Goal: Information Seeking & Learning: Learn about a topic

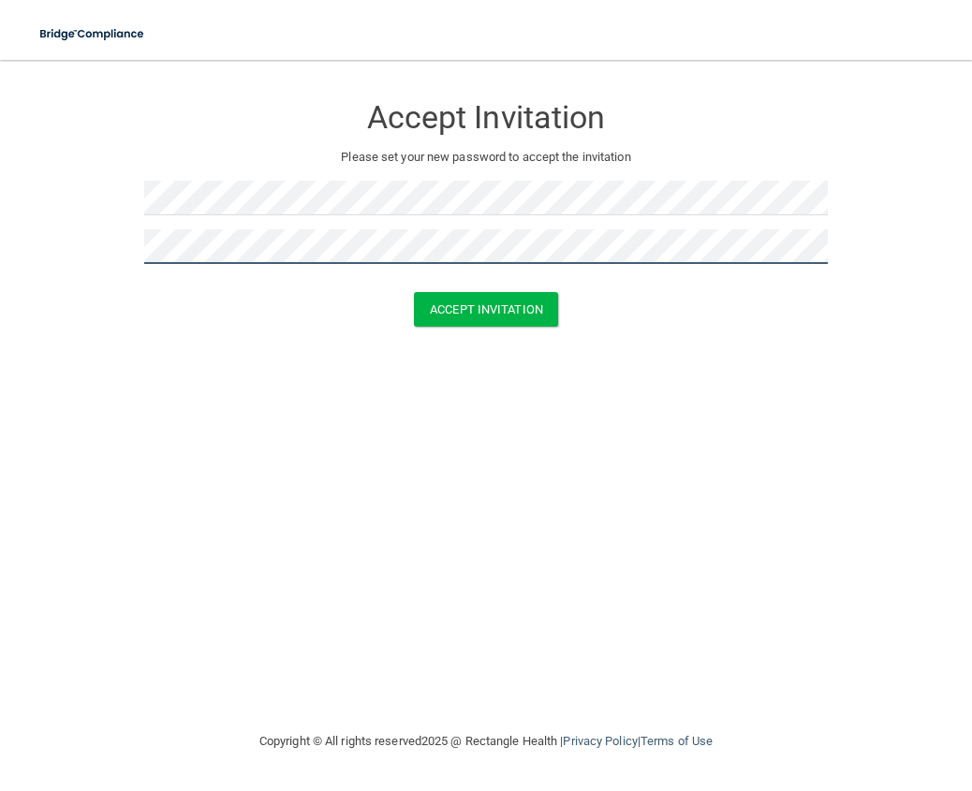
click at [414, 292] on button "Accept Invitation" at bounding box center [486, 309] width 144 height 35
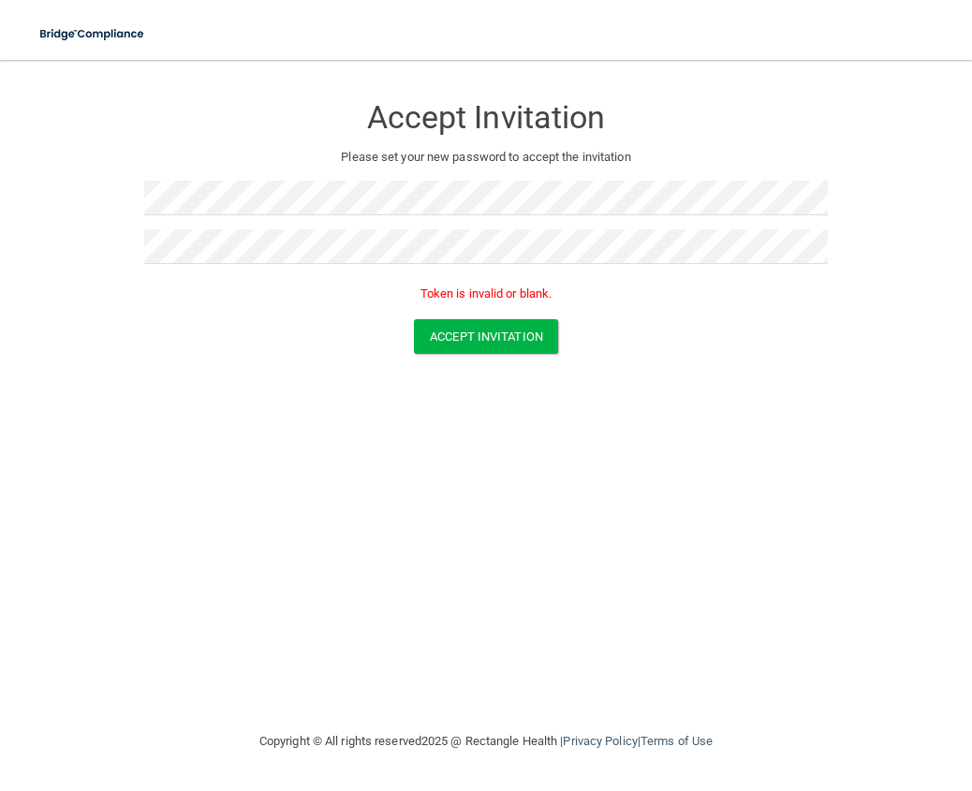
click at [469, 160] on p "Please set your new password to accept the invitation" at bounding box center [485, 157] width 655 height 22
click at [471, 340] on button "Accept Invitation" at bounding box center [486, 336] width 144 height 35
click at [357, 351] on div "Accept Invitation" at bounding box center [485, 336] width 925 height 35
click at [390, 177] on div "Accept Invitation Please set your new password to accept the invitation Token i…" at bounding box center [485, 199] width 683 height 241
click at [456, 104] on h3 "Accept Invitation" at bounding box center [485, 117] width 683 height 35
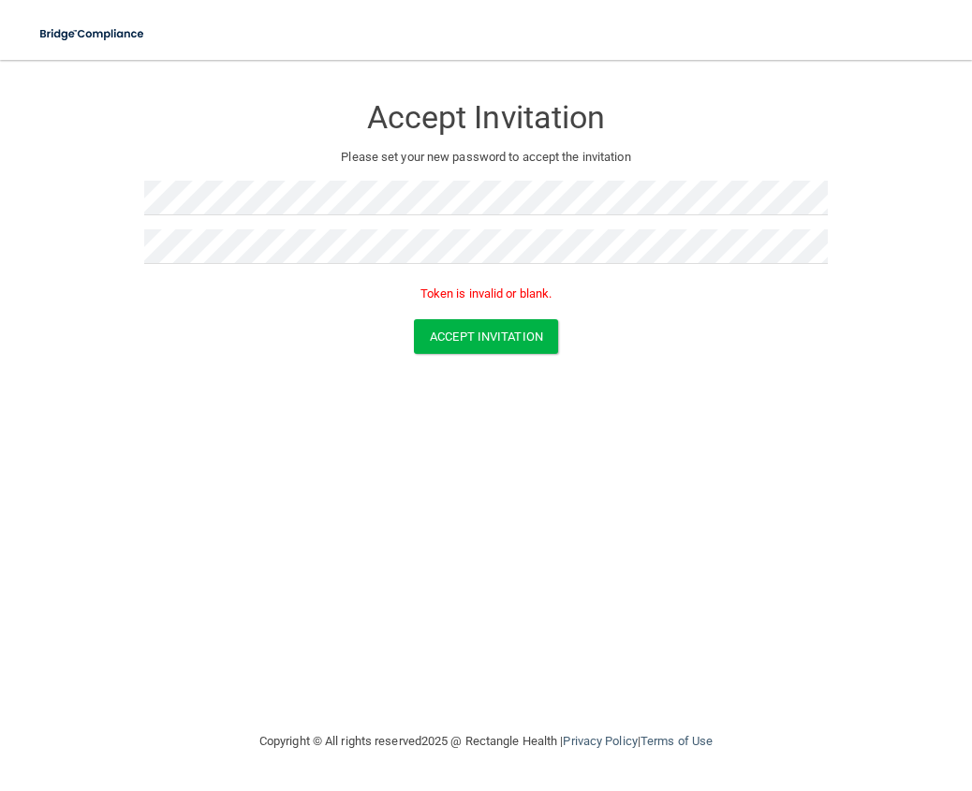
click at [447, 139] on div "Accept Invitation" at bounding box center [485, 112] width 683 height 67
click at [460, 153] on p "Please set your new password to accept the invitation" at bounding box center [485, 157] width 655 height 22
click at [509, 342] on button "Accept Invitation" at bounding box center [486, 336] width 144 height 35
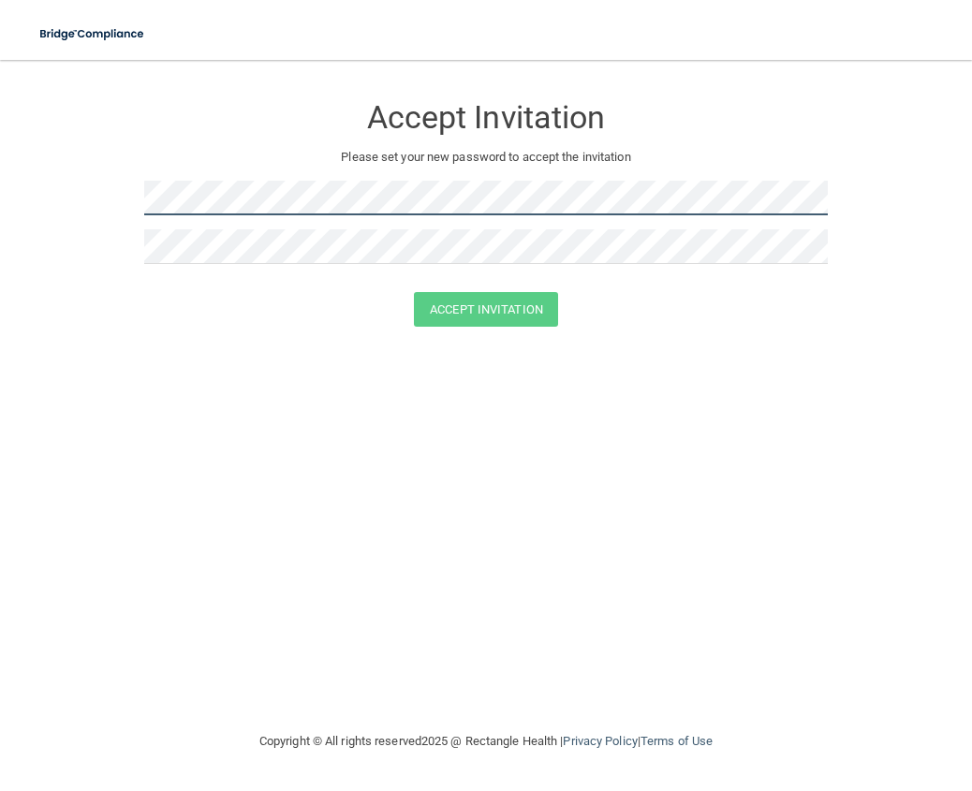
click at [82, 194] on form "Accept Invitation Please set your new password to accept the invitation Accept …" at bounding box center [485, 214] width 897 height 271
click at [107, 198] on form "Accept Invitation Please set your new password to accept the invitation Accept …" at bounding box center [485, 214] width 897 height 271
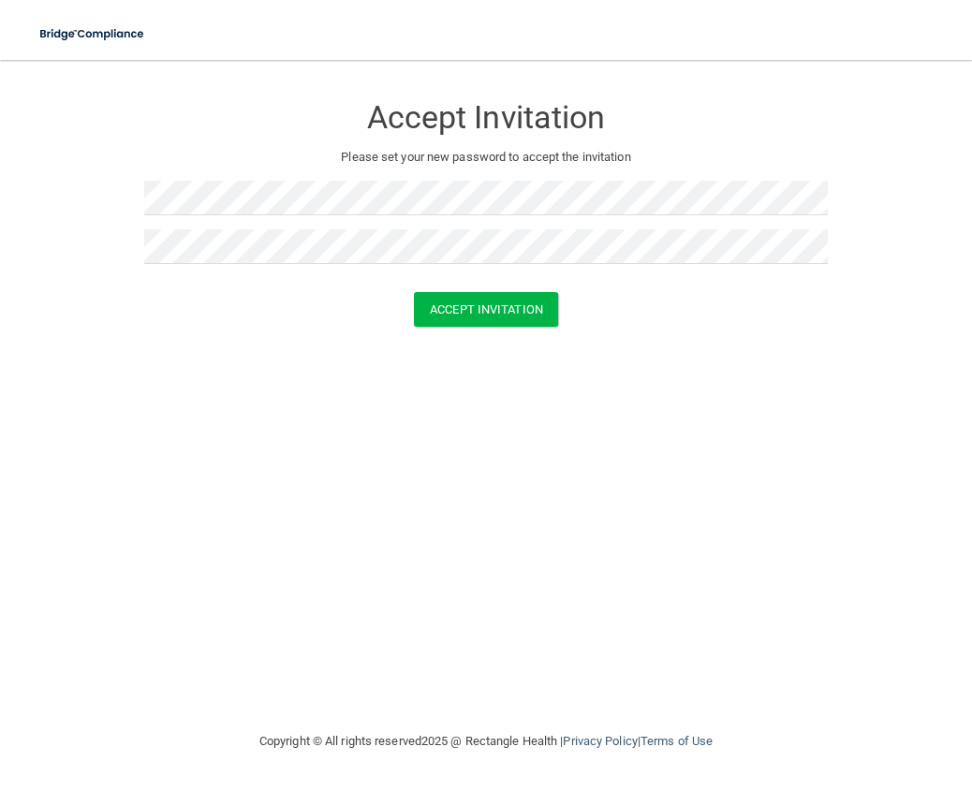
click at [156, 328] on form "Accept Invitation Please set your new password to accept the invitation Accept …" at bounding box center [485, 214] width 897 height 271
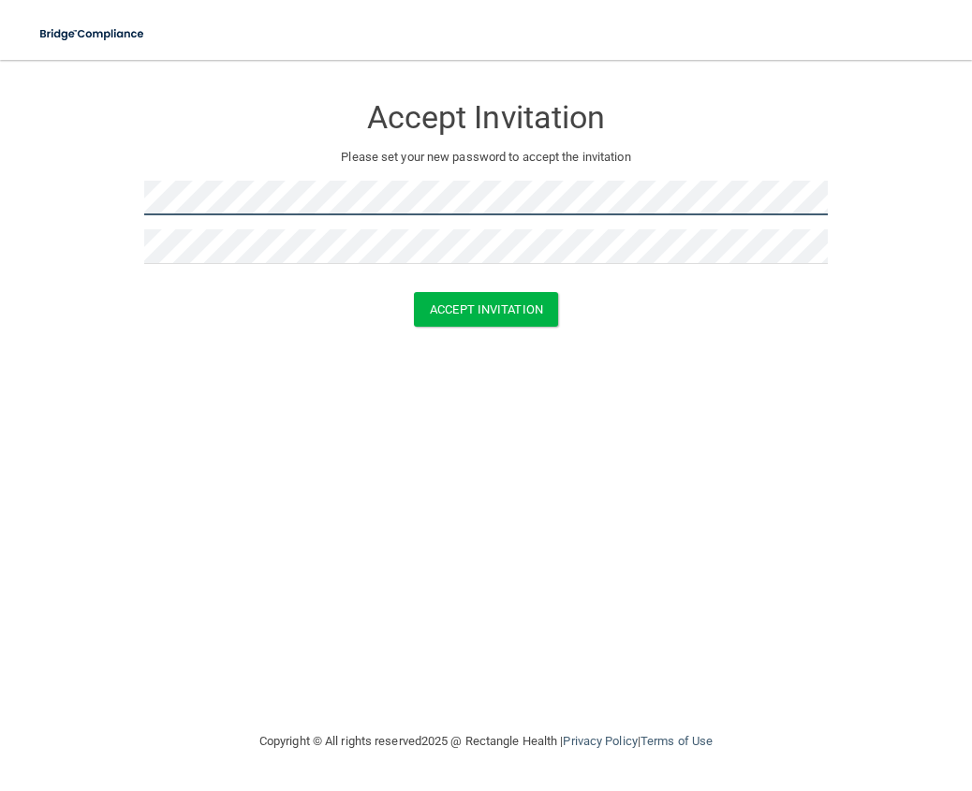
click at [63, 210] on form "Accept Invitation Please set your new password to accept the invitation Accept …" at bounding box center [485, 214] width 897 height 271
click at [53, 210] on form "Accept Invitation Please set your new password to accept the invitation Accept …" at bounding box center [485, 214] width 897 height 271
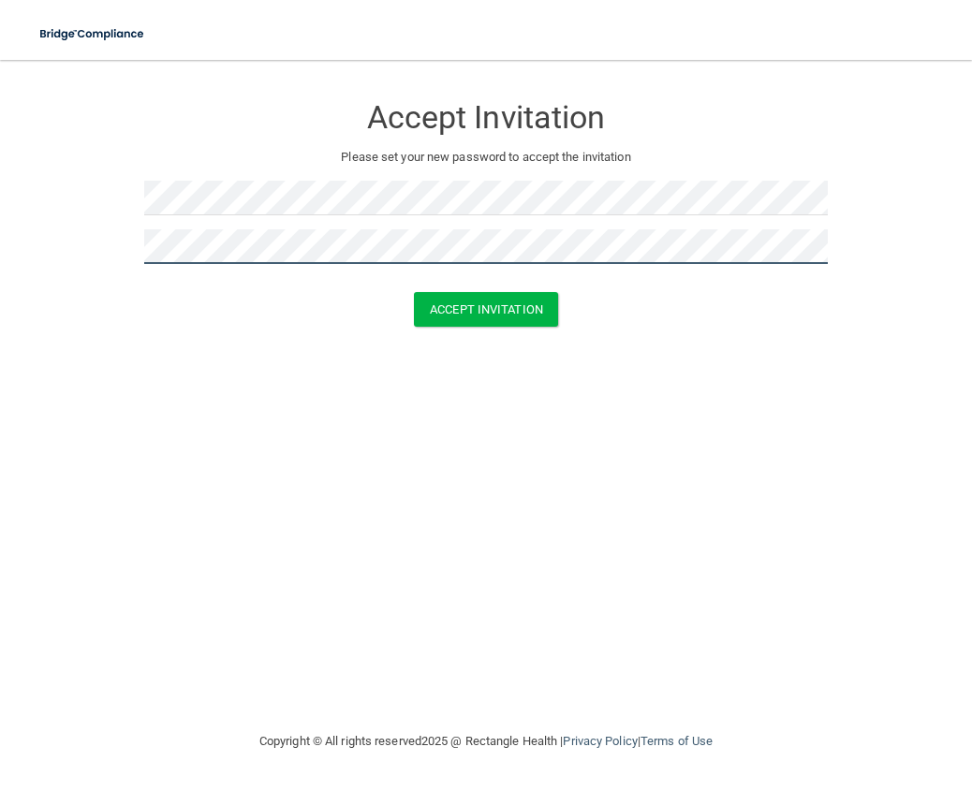
click at [414, 292] on button "Accept Invitation" at bounding box center [486, 309] width 144 height 35
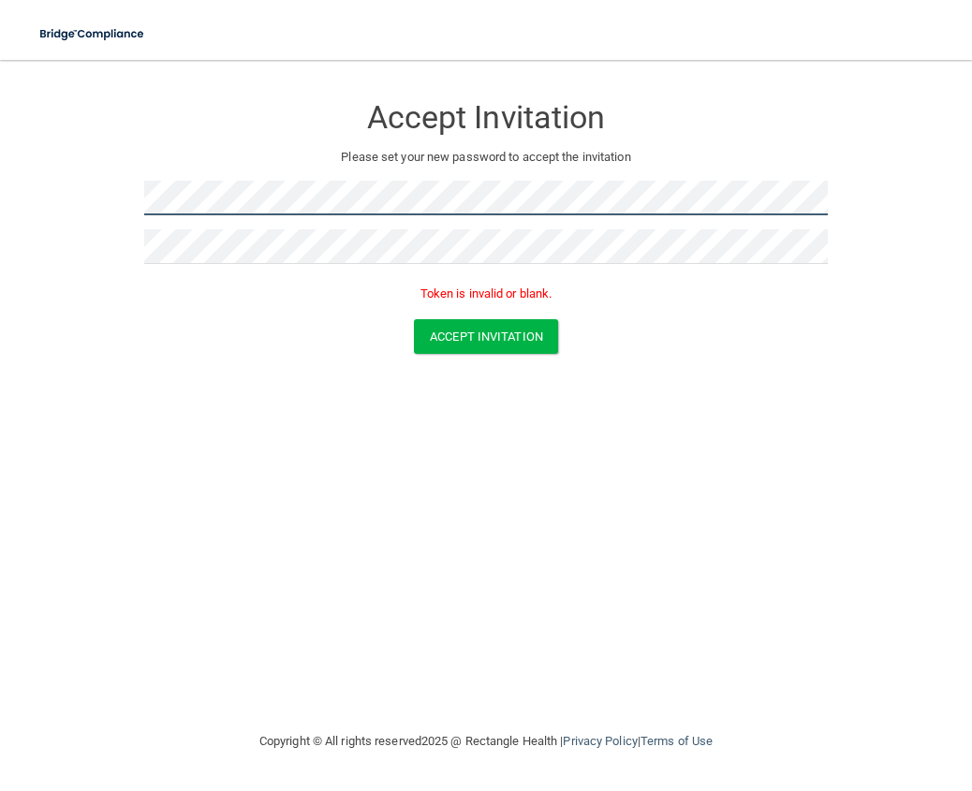
click at [42, 219] on form "Accept Invitation Please set your new password to accept the invitation Token i…" at bounding box center [485, 228] width 897 height 298
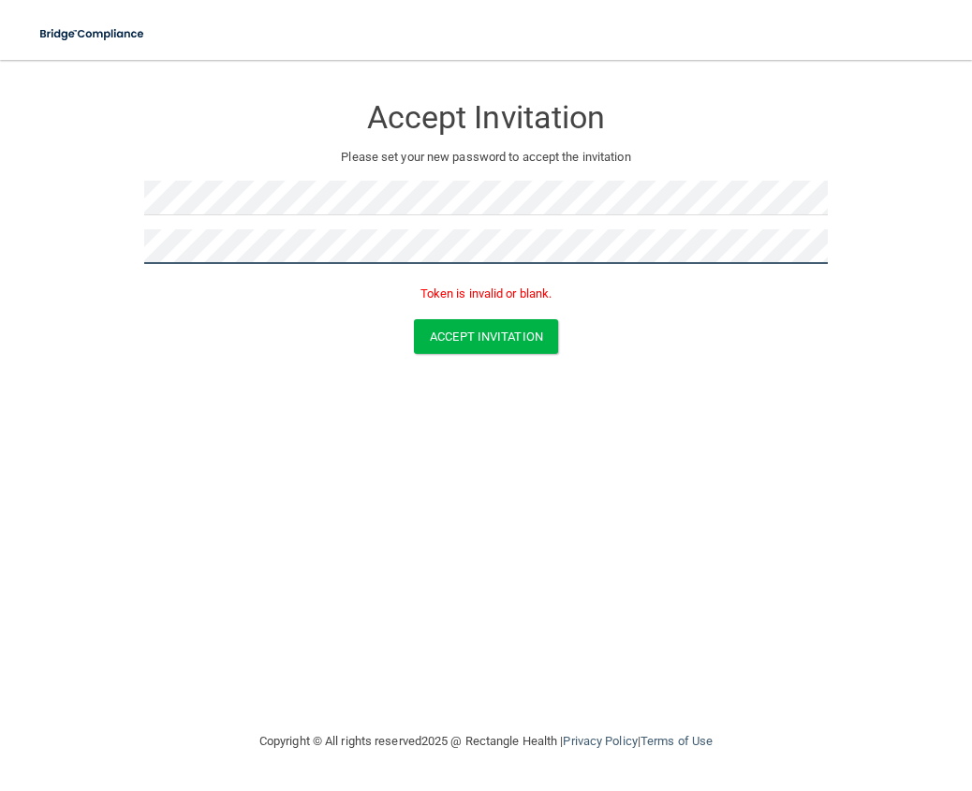
click at [20, 241] on main "Accept Invitation Please set your new password to accept the invitation Token i…" at bounding box center [486, 425] width 972 height 731
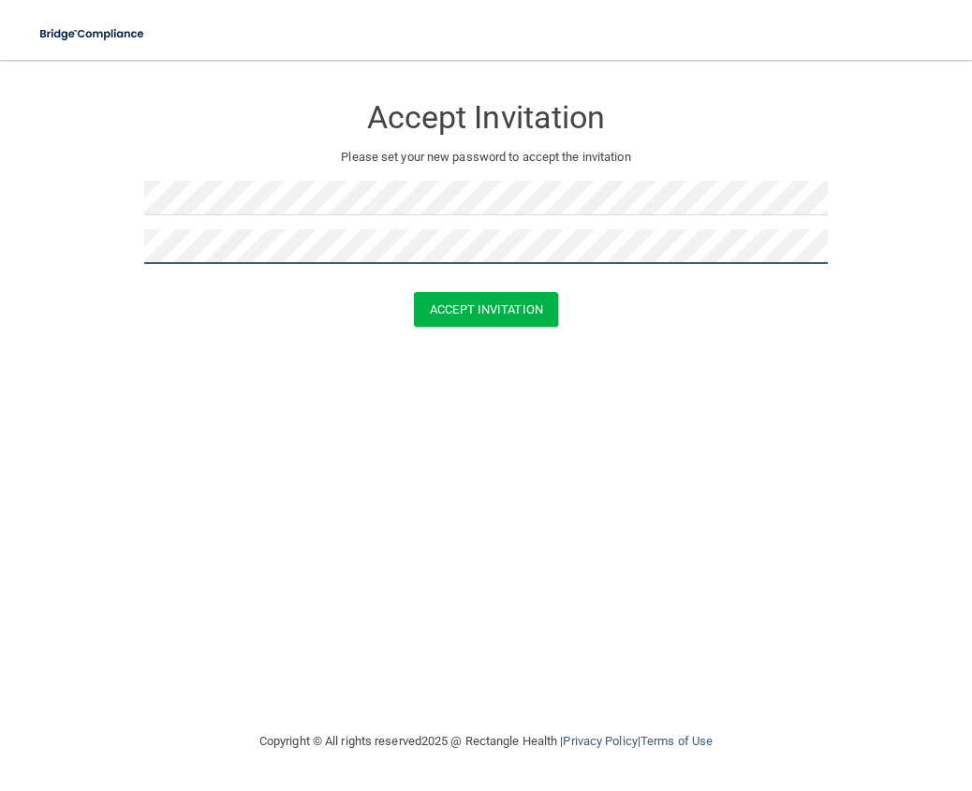
click at [414, 292] on button "Accept Invitation" at bounding box center [486, 309] width 144 height 35
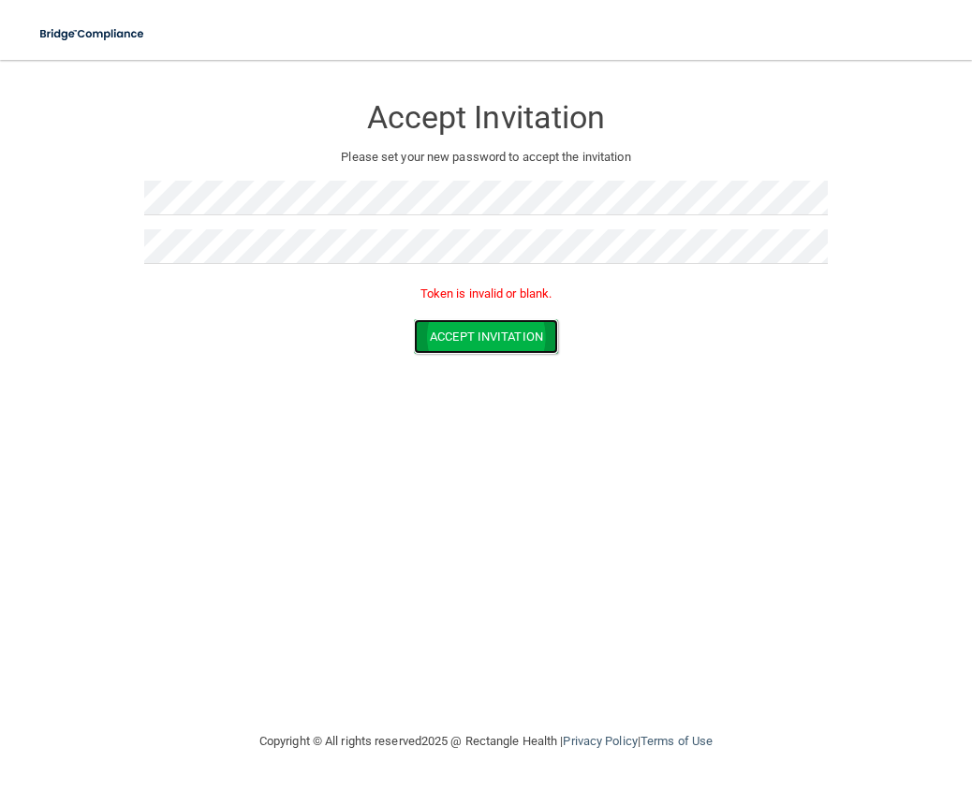
click at [517, 341] on button "Accept Invitation" at bounding box center [486, 336] width 144 height 35
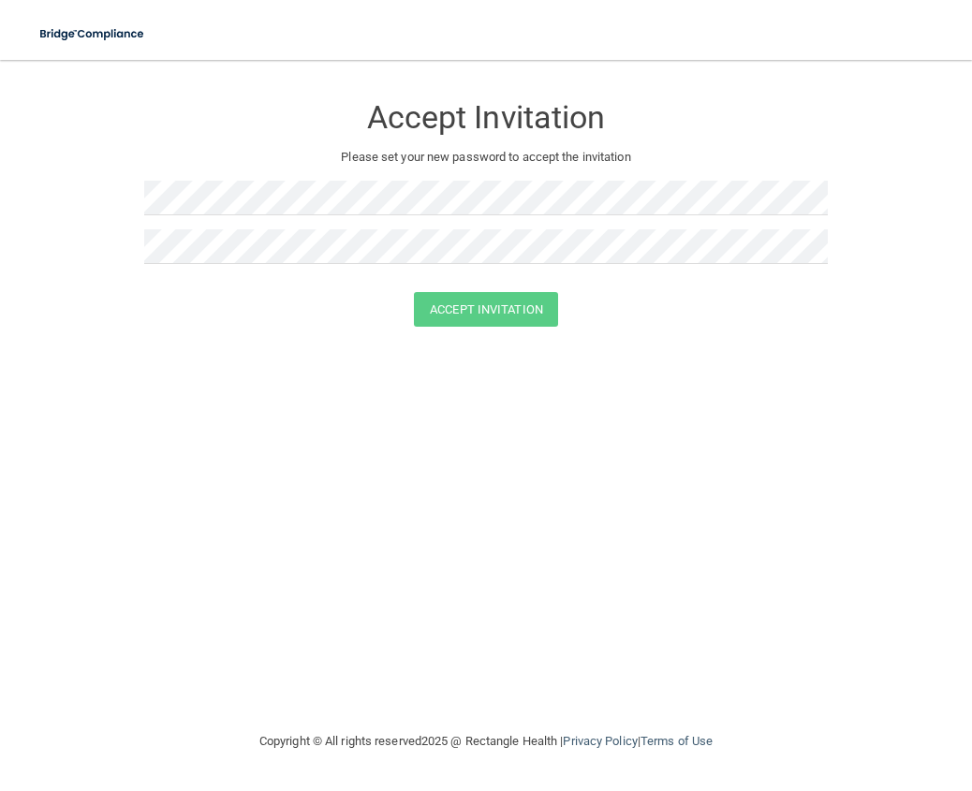
click at [217, 102] on h3 "Accept Invitation" at bounding box center [485, 117] width 683 height 35
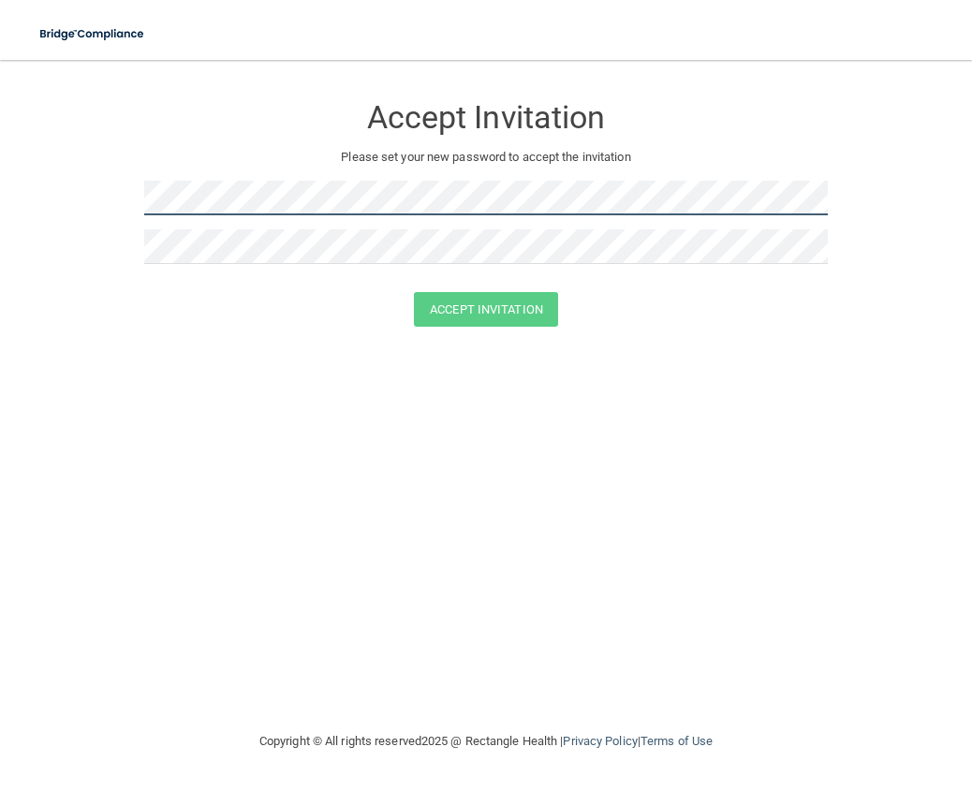
click at [72, 188] on form "Accept Invitation Please set your new password to accept the invitation Accept …" at bounding box center [485, 214] width 897 height 271
click at [81, 168] on form "Accept Invitation Please set your new password to accept the invitation Accept …" at bounding box center [485, 214] width 897 height 271
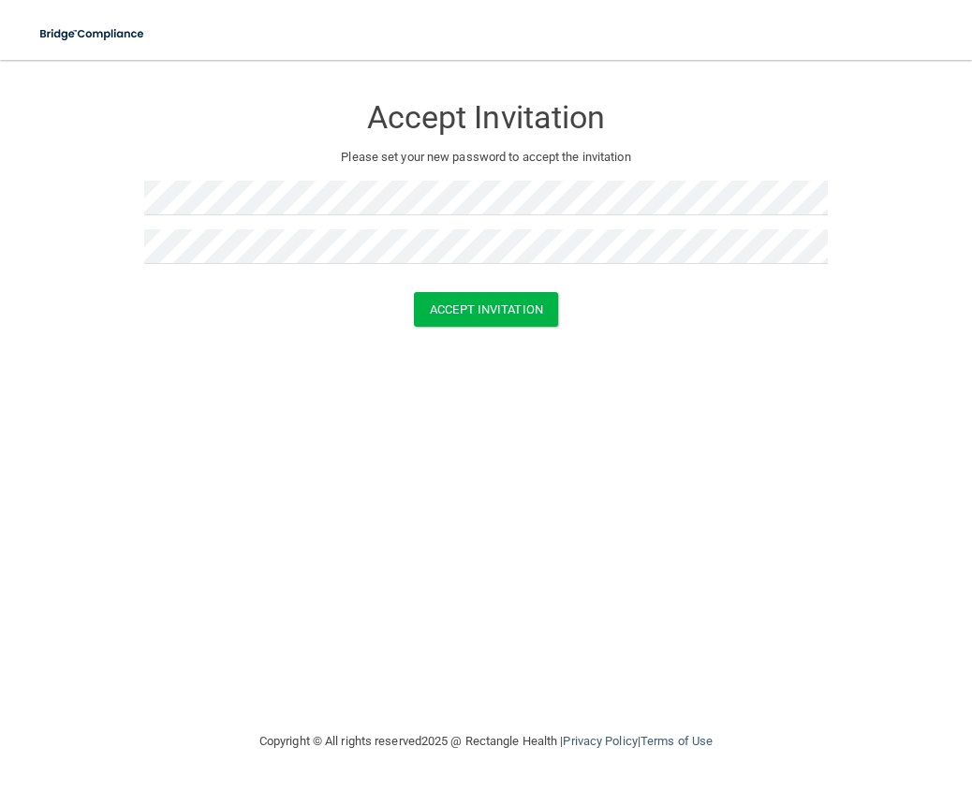
click at [446, 384] on div "Accept Invitation Please set your new password to accept the invitation Accept …" at bounding box center [485, 395] width 897 height 633
click at [505, 296] on button "Accept Invitation" at bounding box center [486, 309] width 144 height 35
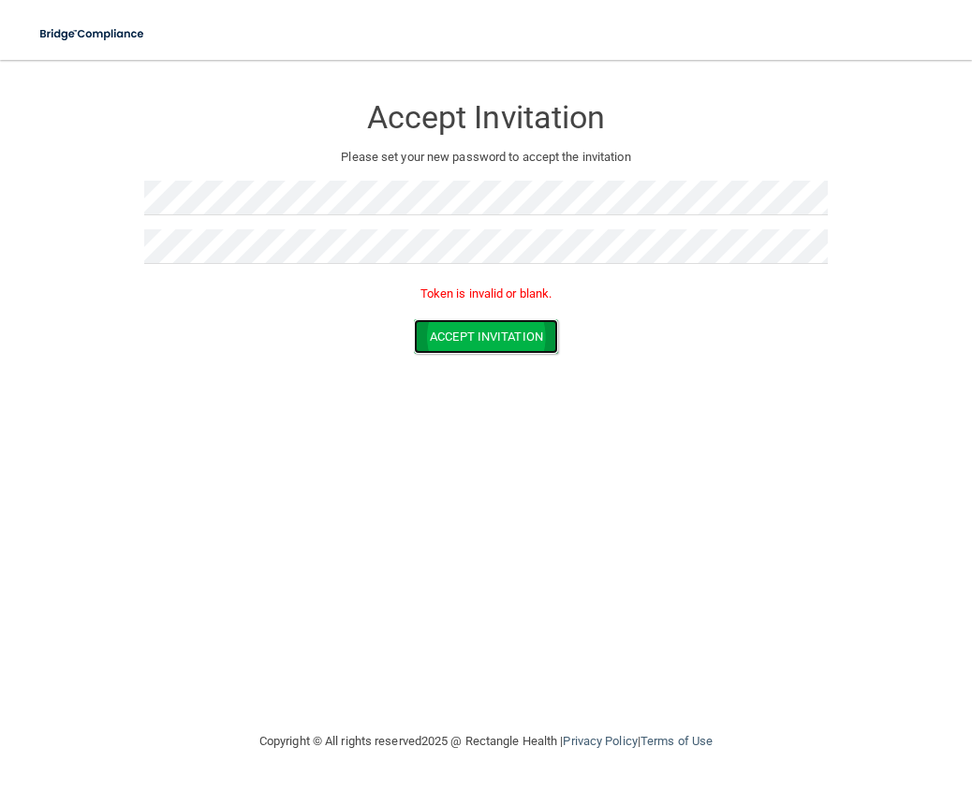
click at [486, 334] on button "Accept Invitation" at bounding box center [486, 336] width 144 height 35
click at [309, 342] on div "Accept Invitation" at bounding box center [485, 336] width 925 height 35
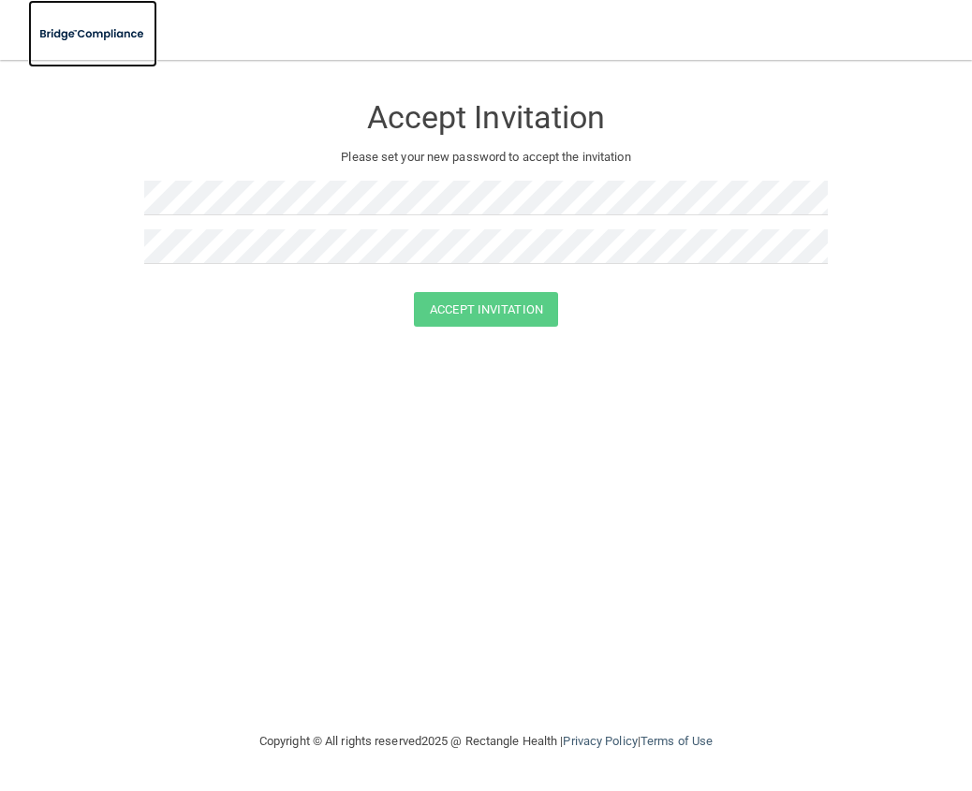
click at [61, 31] on img at bounding box center [92, 34] width 129 height 38
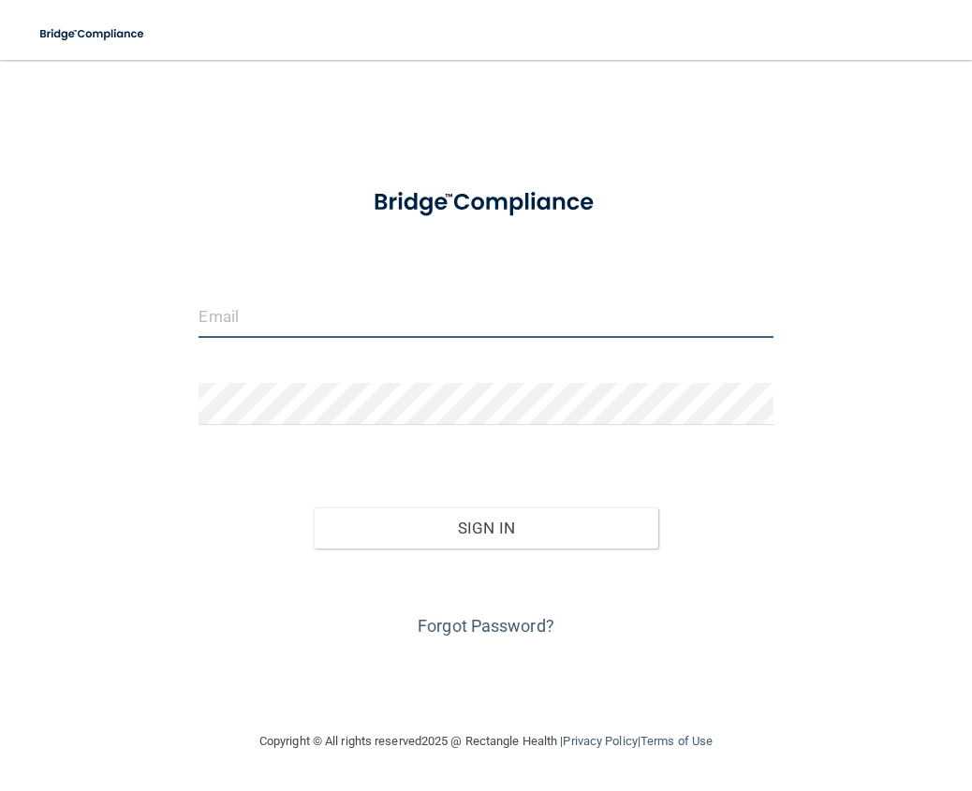
click at [215, 315] on input "email" at bounding box center [485, 317] width 574 height 42
click at [171, 286] on div "Invalid email/password. You don't have permission to access that page. Sign In …" at bounding box center [485, 395] width 897 height 633
click at [224, 315] on input "email" at bounding box center [485, 317] width 574 height 42
type input "[EMAIL_ADDRESS][DOMAIN_NAME]"
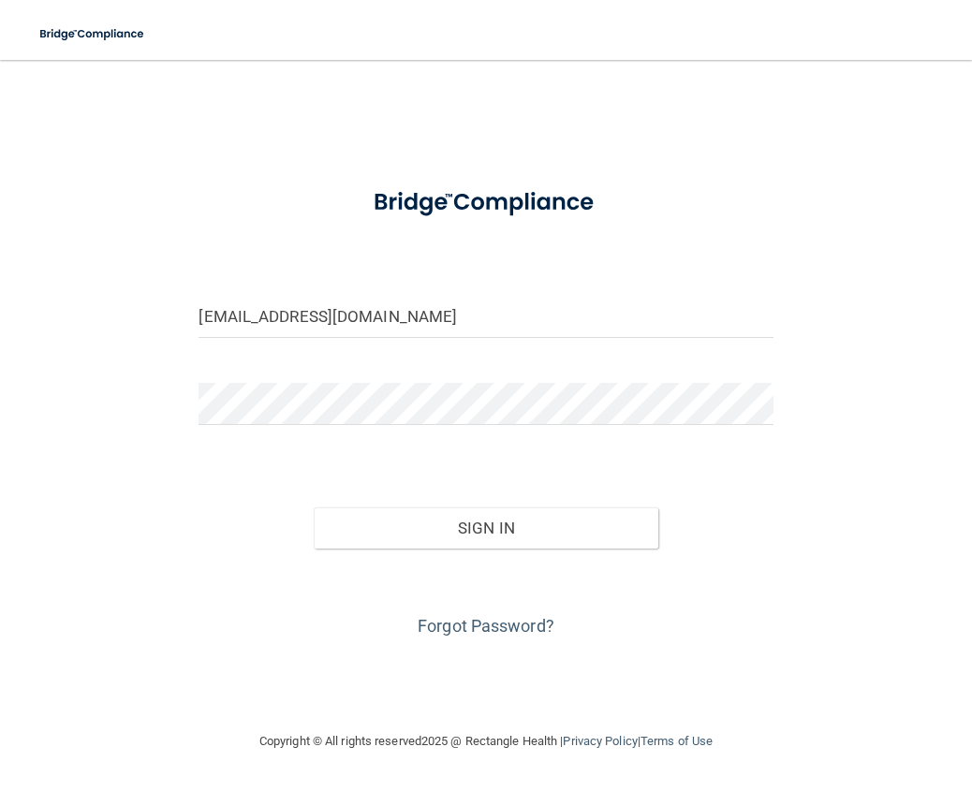
drag, startPoint x: 129, startPoint y: 486, endPoint x: 140, endPoint y: 484, distance: 11.4
click at [129, 487] on div "westonschmidtvfd@gmail.com Invalid email/password. You don't have permission to…" at bounding box center [485, 395] width 897 height 633
click at [476, 622] on link "Forgot Password?" at bounding box center [485, 626] width 137 height 20
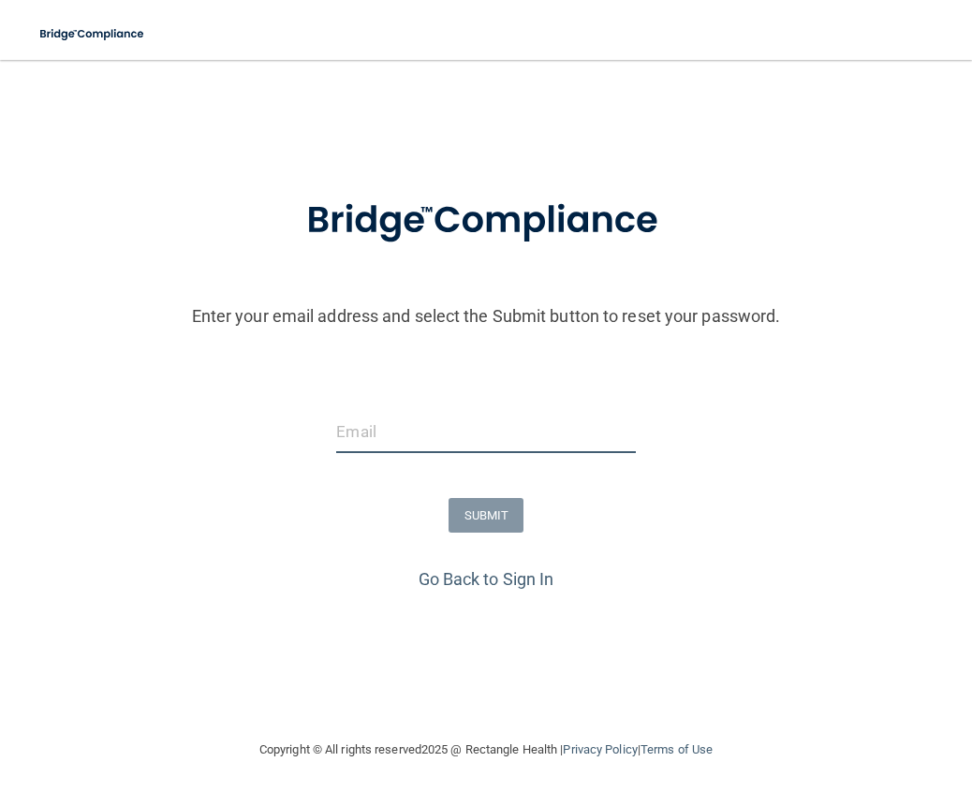
click at [370, 434] on input "email" at bounding box center [485, 432] width 299 height 42
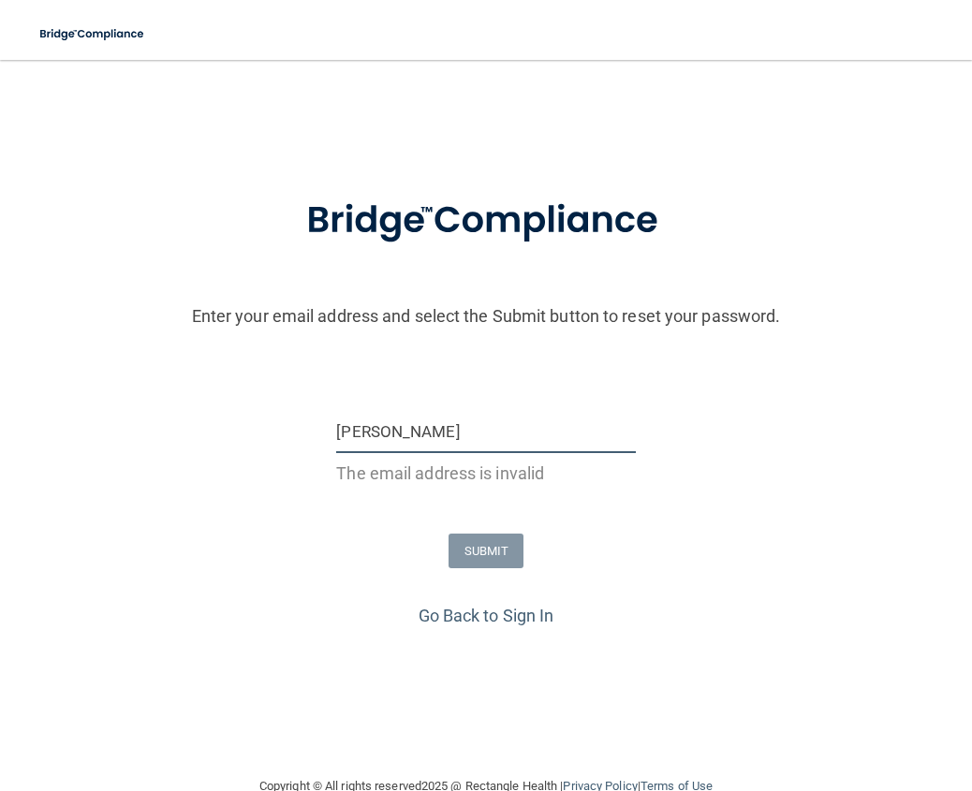
type input "[EMAIL_ADDRESS][DOMAIN_NAME]"
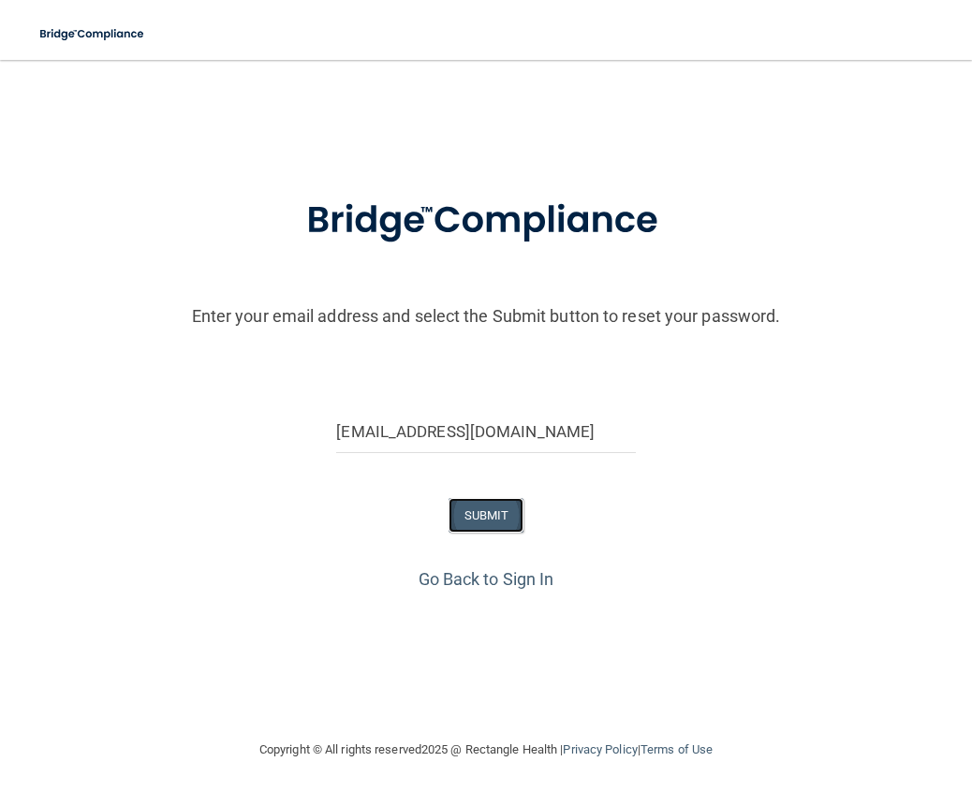
click at [479, 498] on button "SUBMIT" at bounding box center [486, 515] width 76 height 35
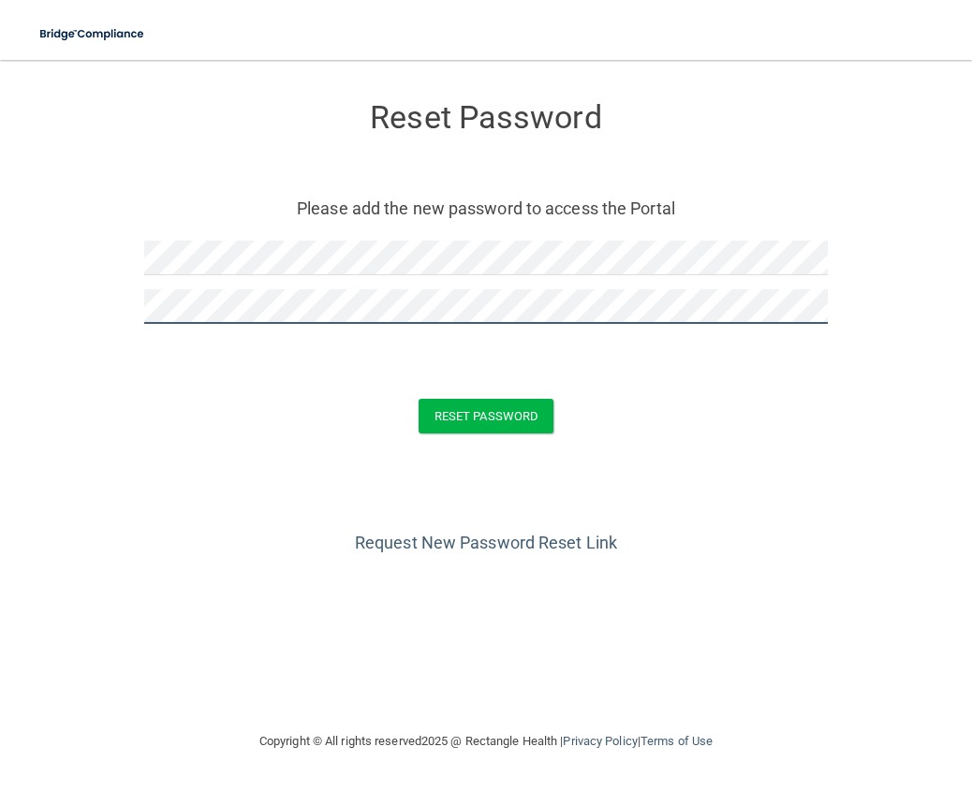
click at [418, 399] on button "Reset Password" at bounding box center [485, 416] width 135 height 35
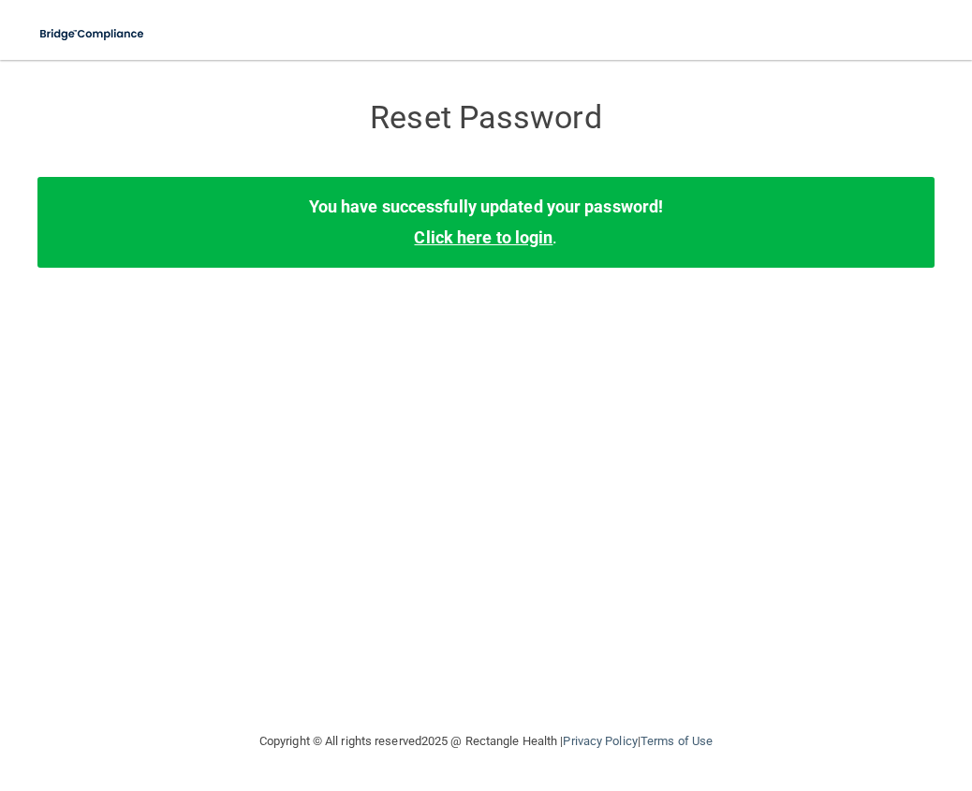
click at [451, 242] on link "Click here to login" at bounding box center [483, 237] width 139 height 20
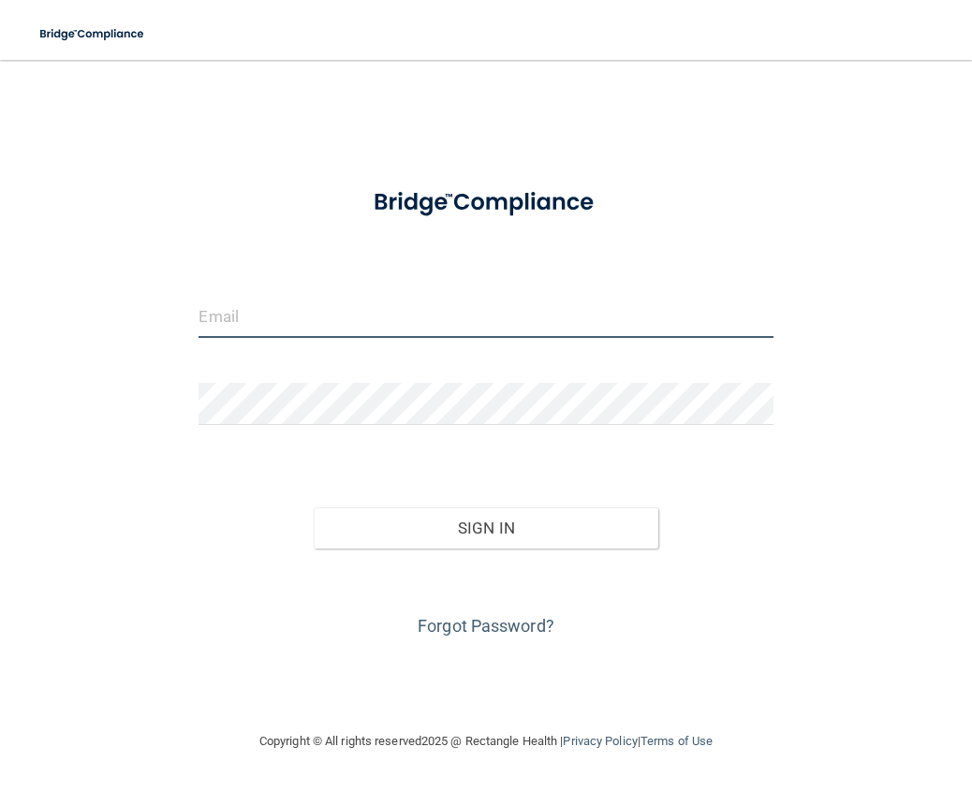
click at [255, 320] on input "email" at bounding box center [485, 317] width 574 height 42
type input "[EMAIL_ADDRESS][DOMAIN_NAME]"
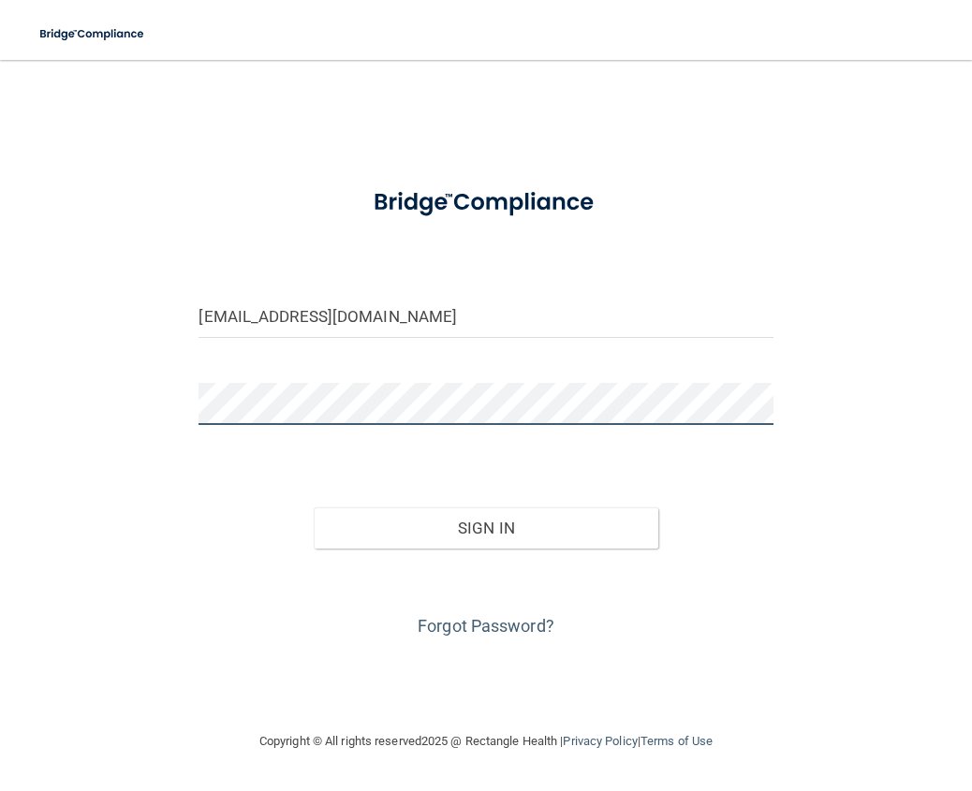
click at [314, 507] on button "Sign In" at bounding box center [486, 527] width 344 height 41
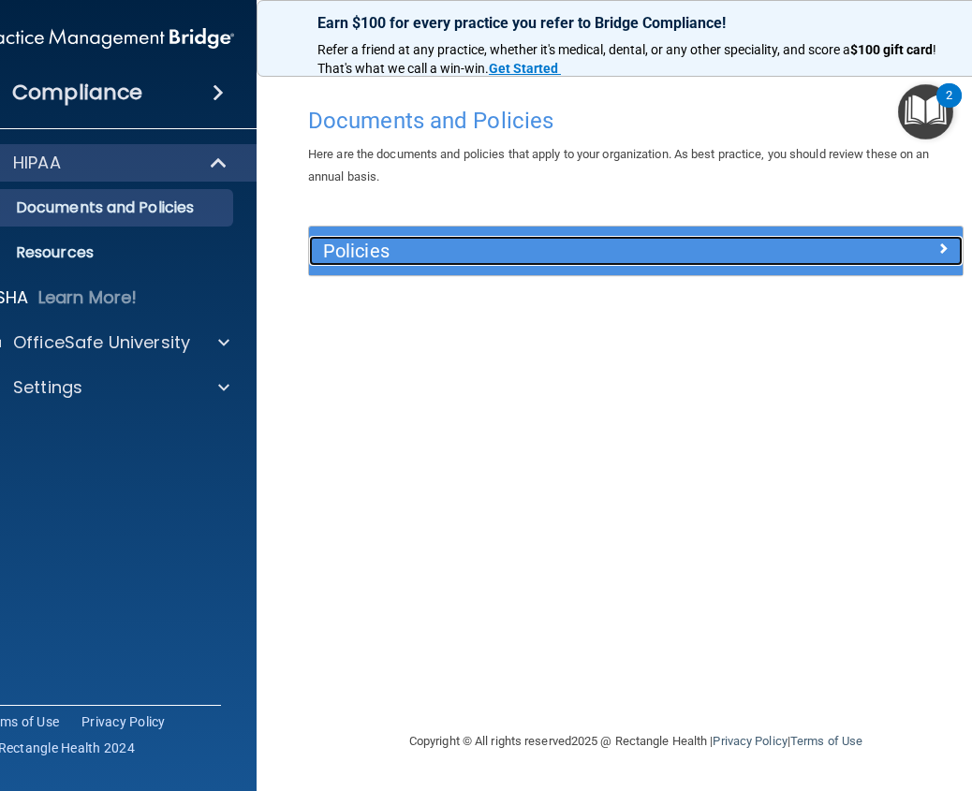
click at [508, 243] on h5 "Policies" at bounding box center [554, 251] width 462 height 21
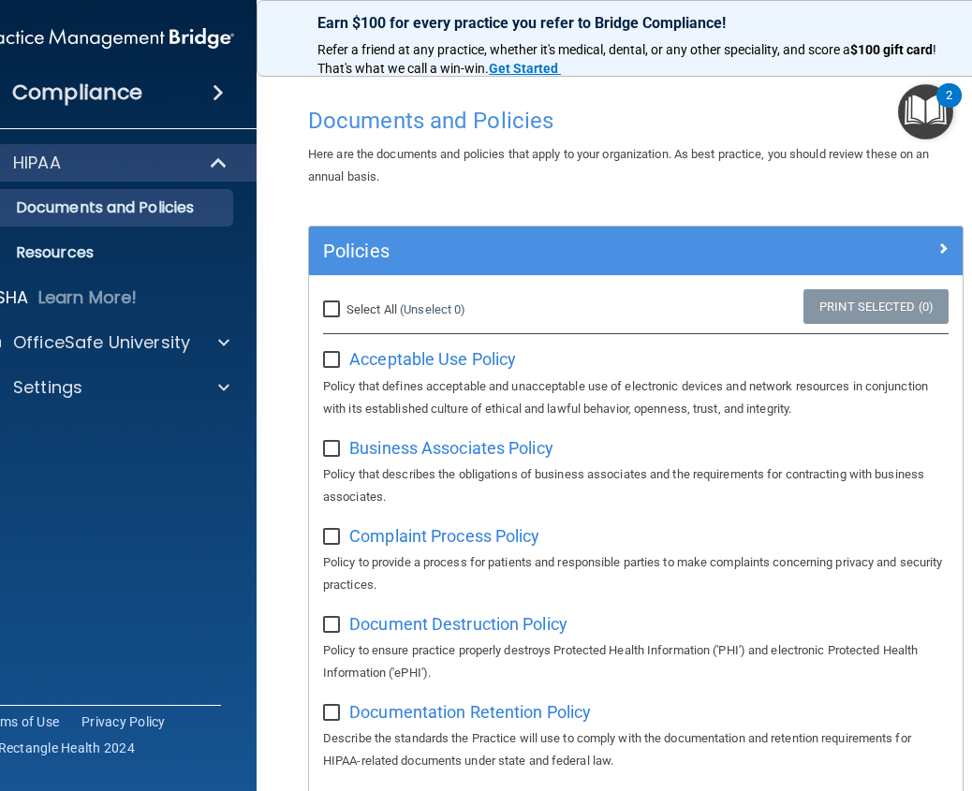
click at [324, 303] on input "Select All (Unselect 0) Unselect All" at bounding box center [334, 309] width 22 height 15
checkbox input "true"
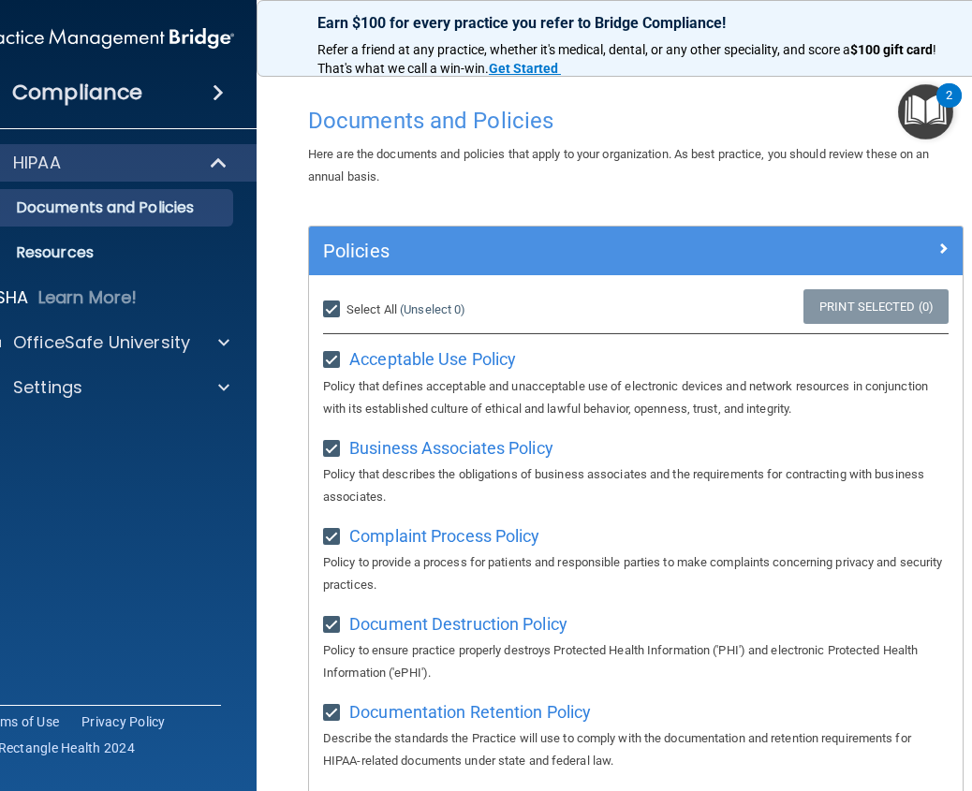
checkbox input "true"
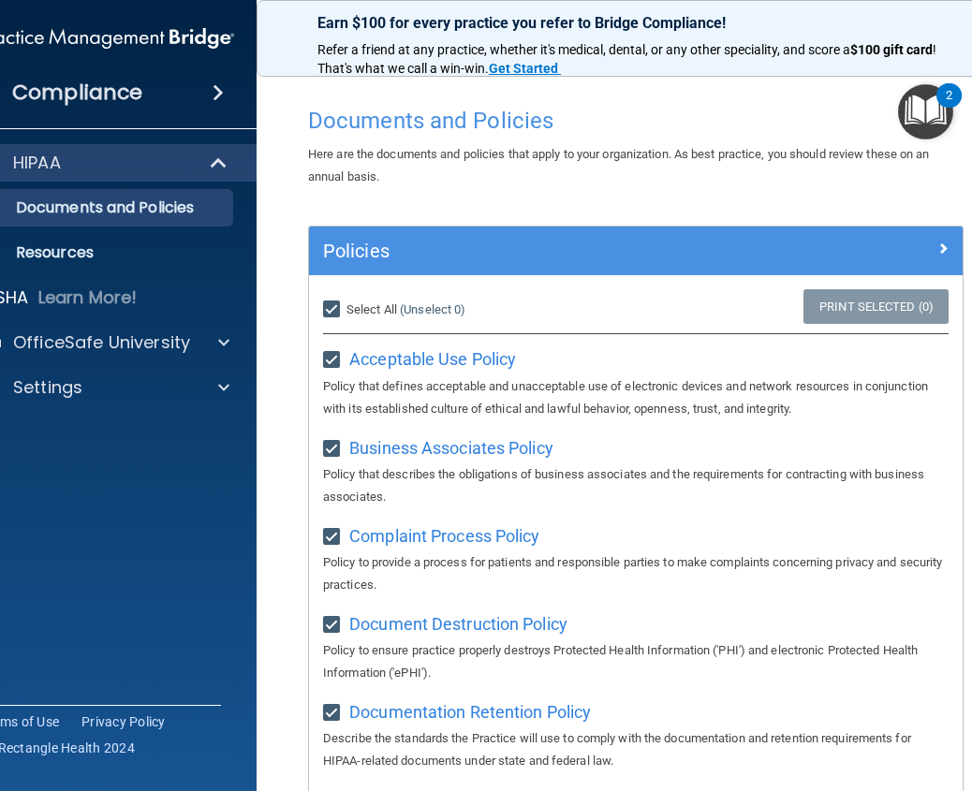
checkbox input "true"
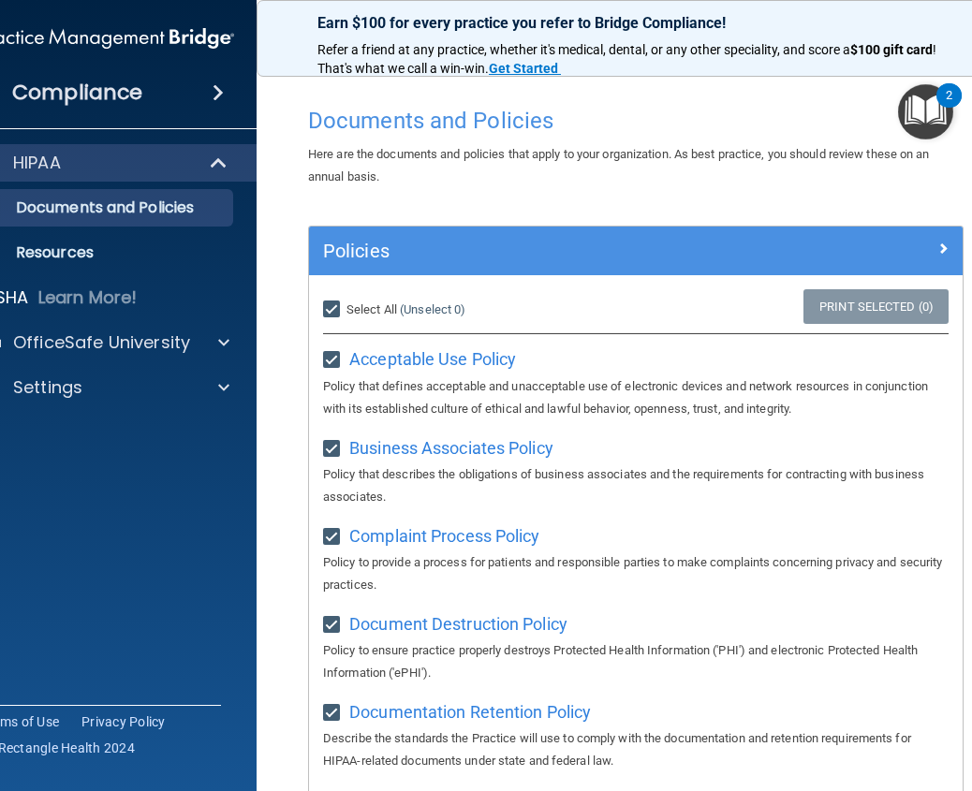
checkbox input "true"
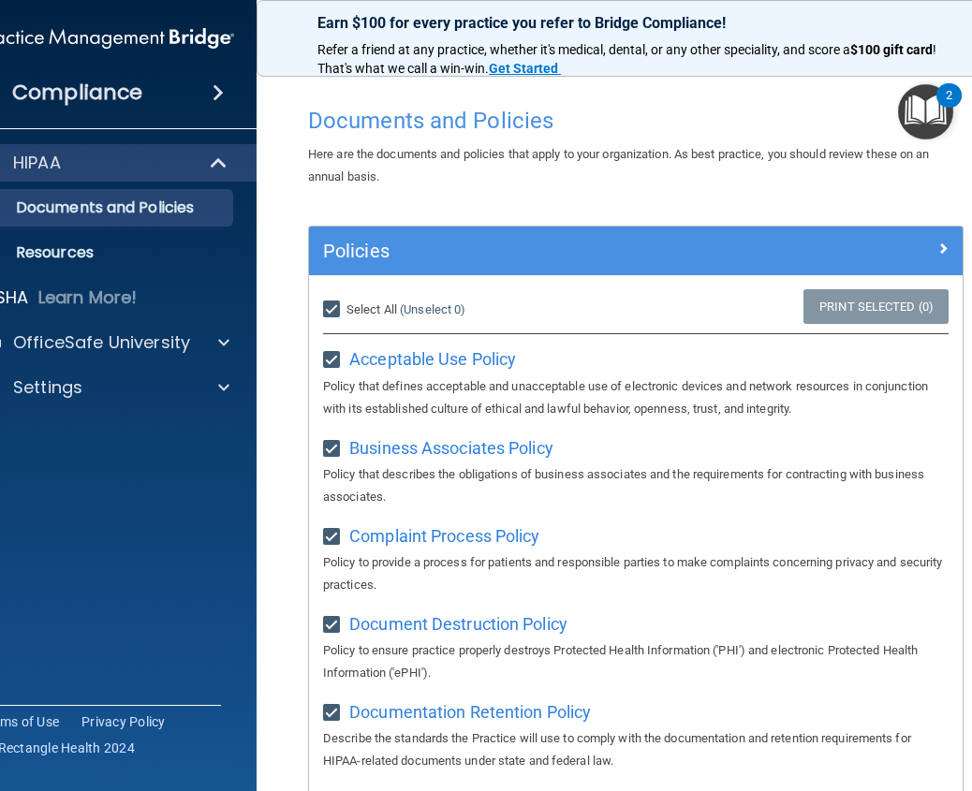
checkbox input "true"
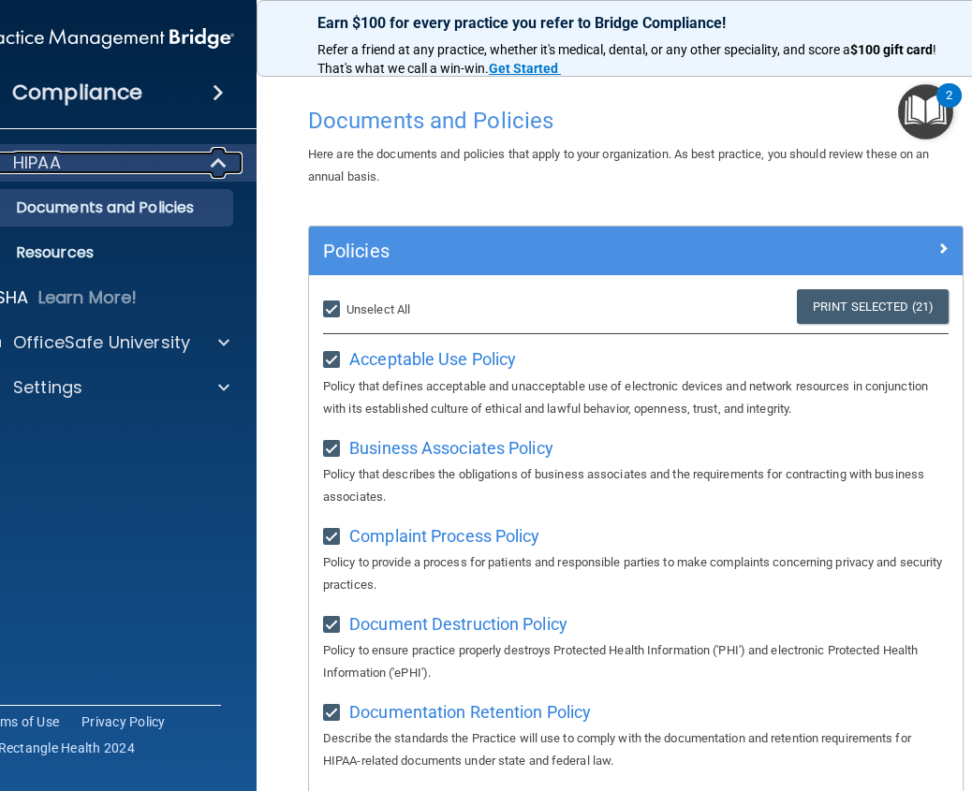
click at [87, 167] on div "HIPAA" at bounding box center [80, 163] width 231 height 22
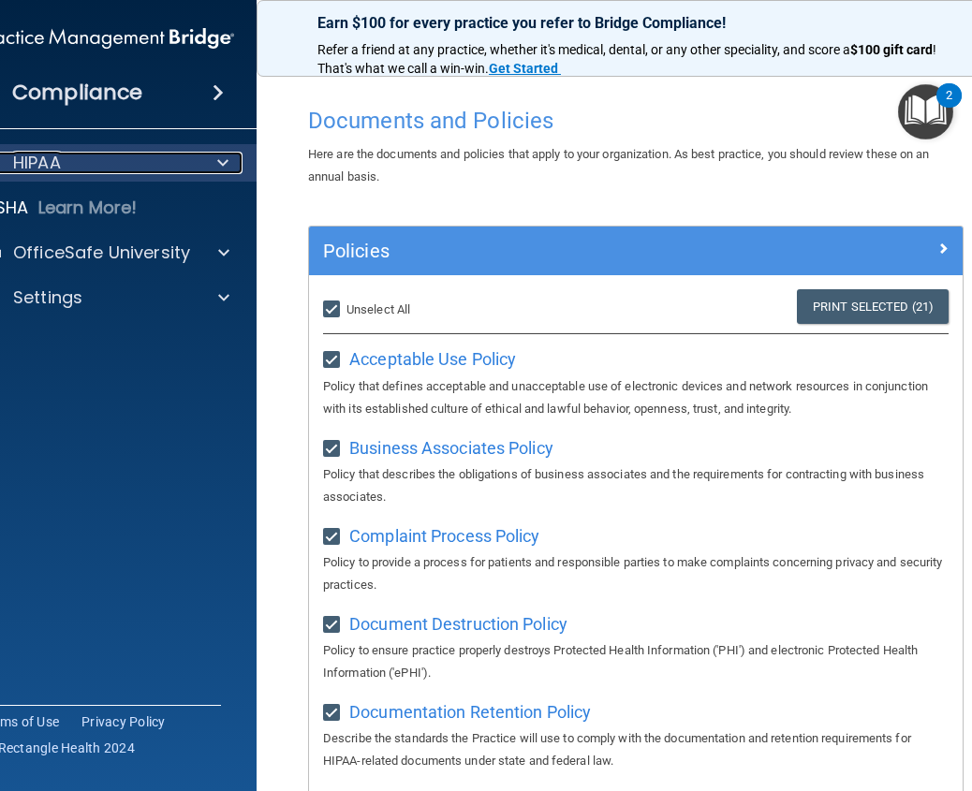
click at [86, 167] on div "HIPAA" at bounding box center [80, 163] width 231 height 22
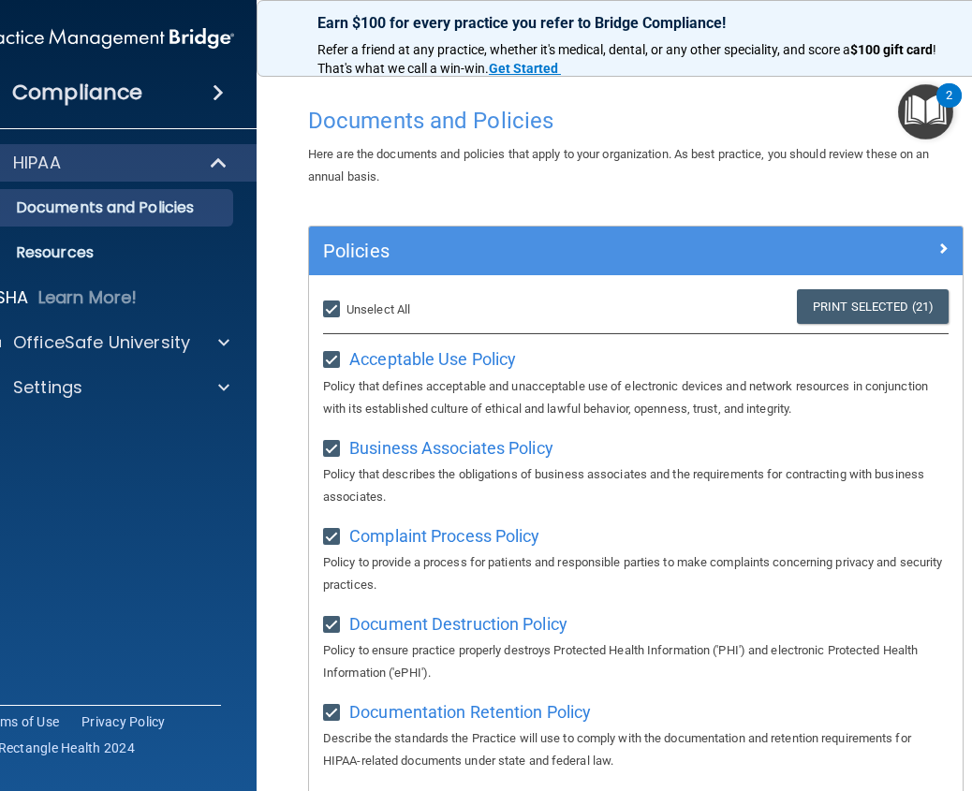
click at [192, 94] on div "Compliance" at bounding box center [107, 92] width 300 height 41
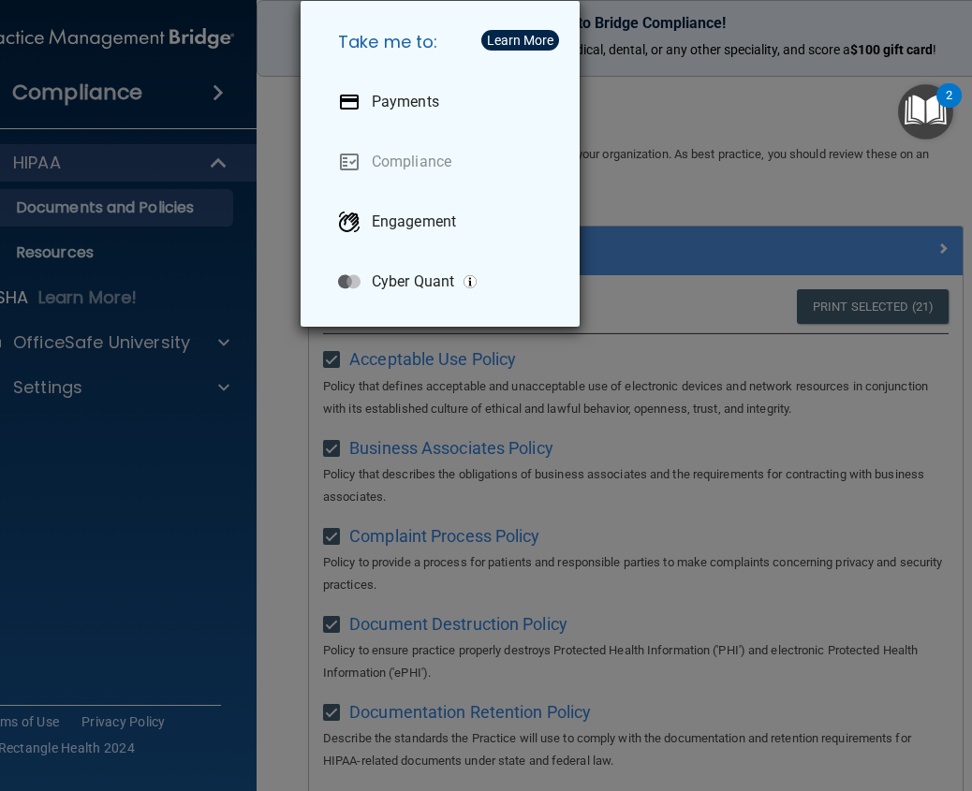
click at [154, 86] on div "Take me to: Payments Compliance Engagement Cyber Quant" at bounding box center [486, 395] width 972 height 791
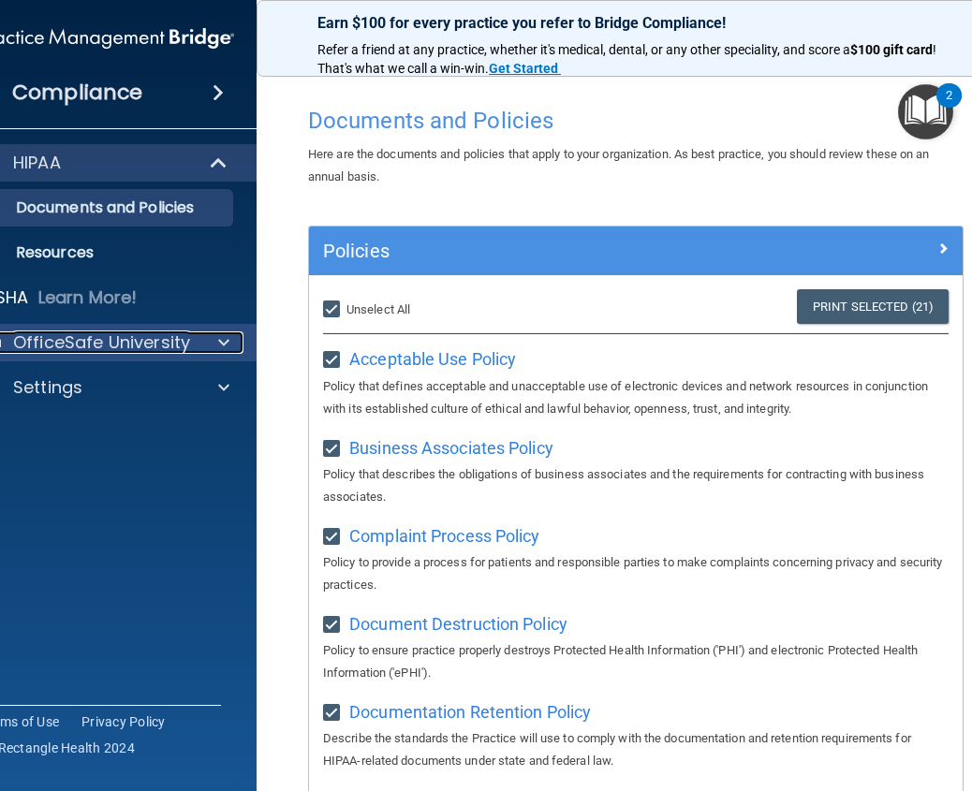
click at [134, 348] on p "OfficeSafe University" at bounding box center [101, 342] width 177 height 22
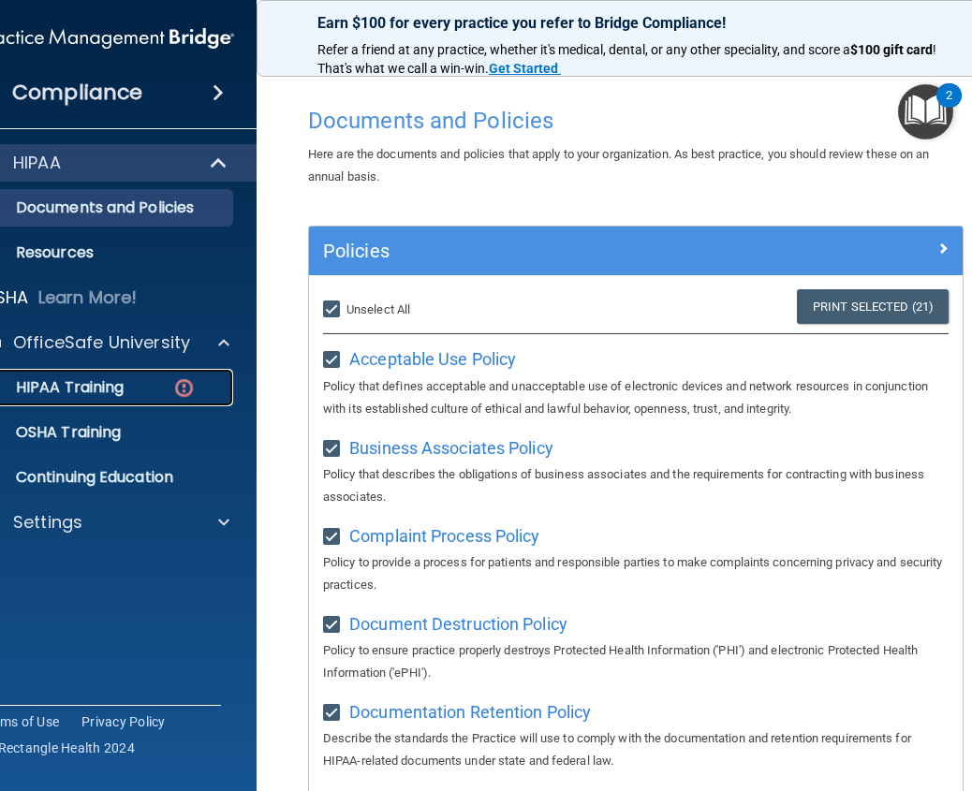
click at [95, 378] on p "HIPAA Training" at bounding box center [46, 387] width 154 height 19
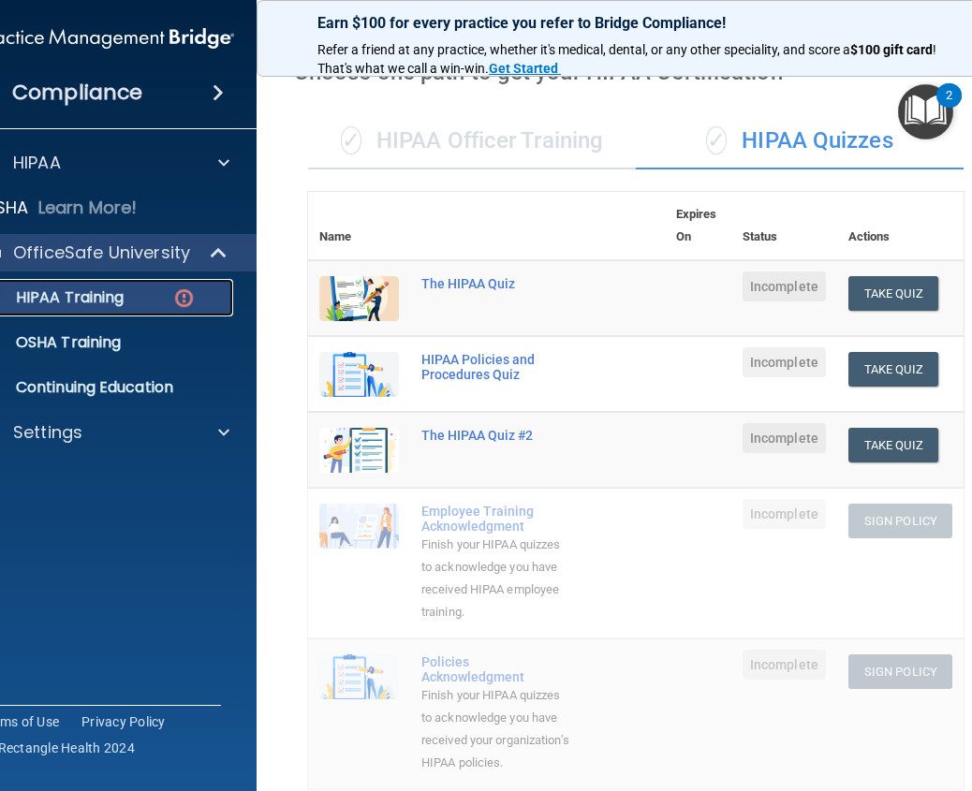
scroll to position [64, 0]
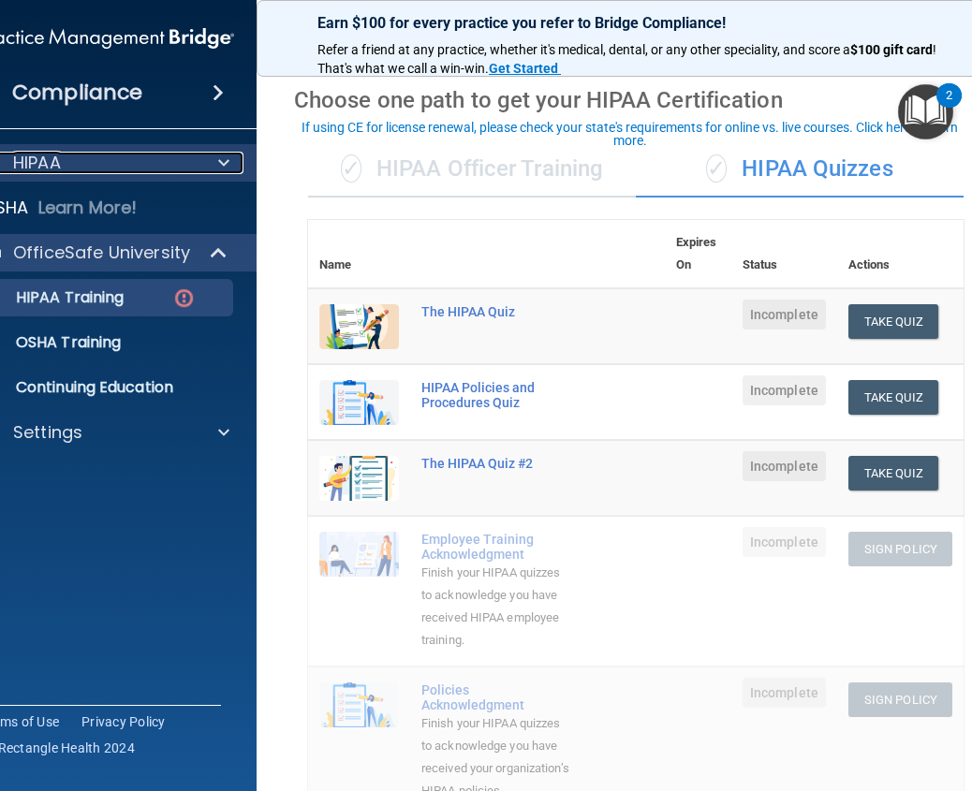
click at [95, 157] on div "HIPAA" at bounding box center [81, 163] width 232 height 22
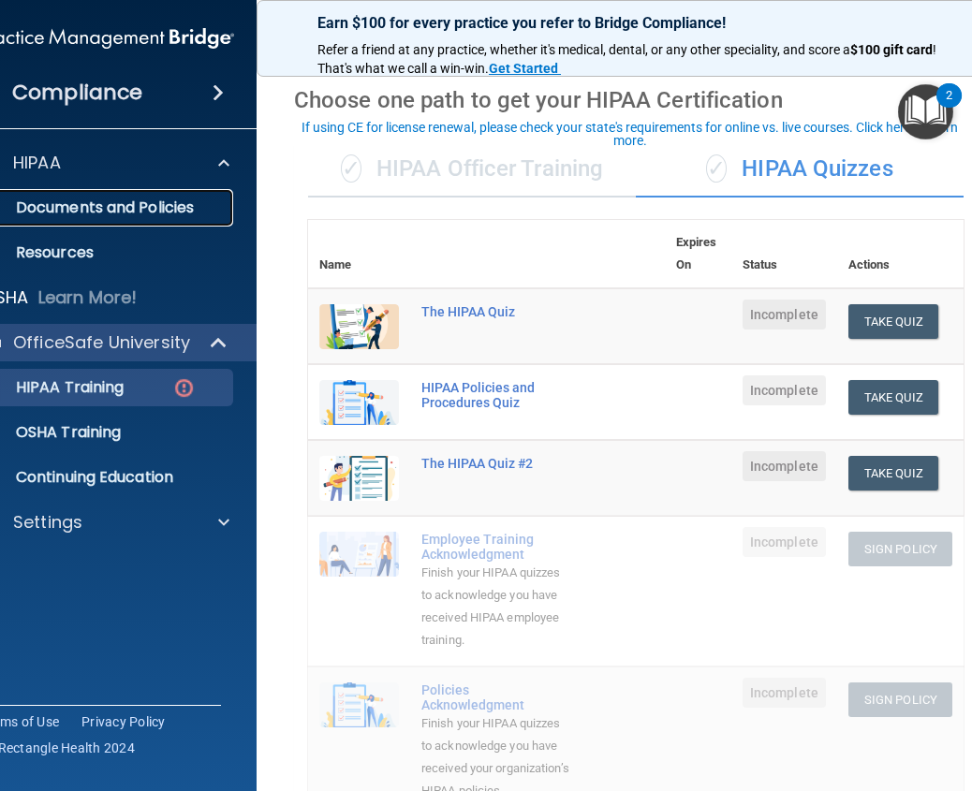
click at [73, 201] on p "Documents and Policies" at bounding box center [97, 207] width 256 height 19
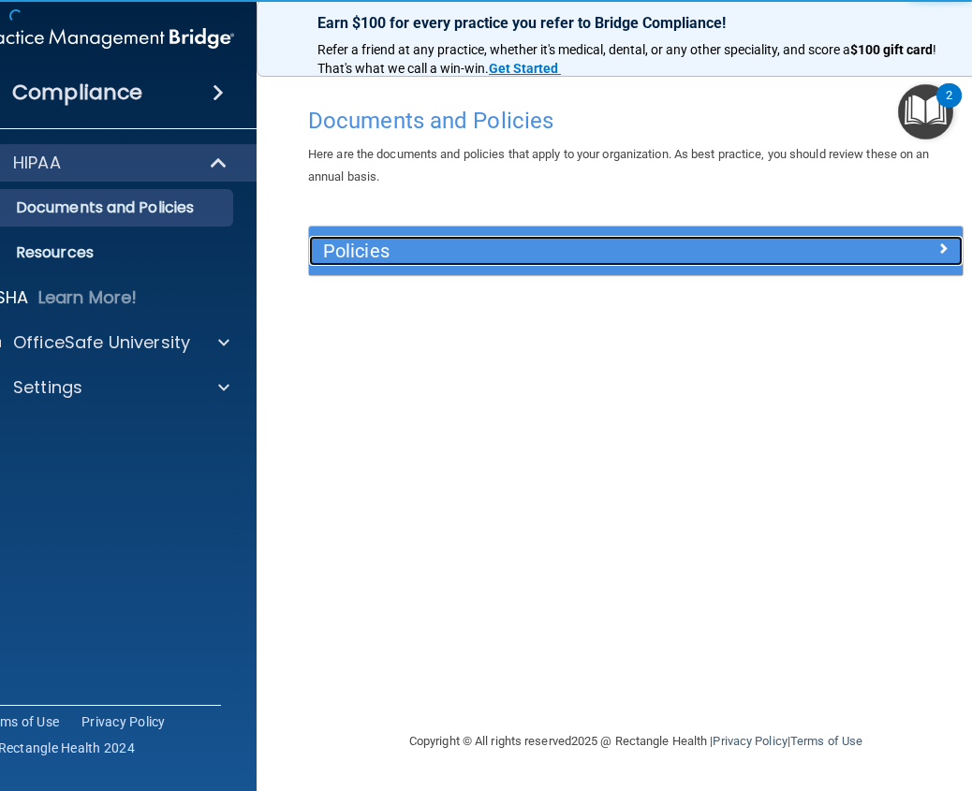
click at [505, 242] on h5 "Policies" at bounding box center [554, 251] width 462 height 21
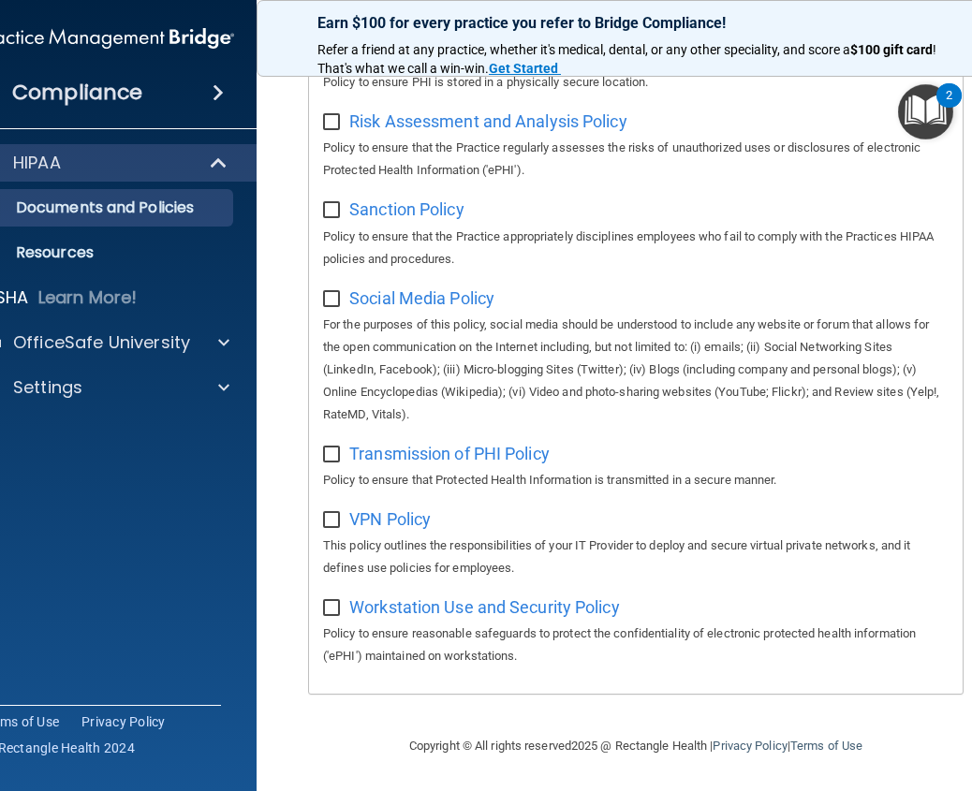
scroll to position [1535, 0]
click at [55, 249] on p "Resources" at bounding box center [97, 252] width 256 height 19
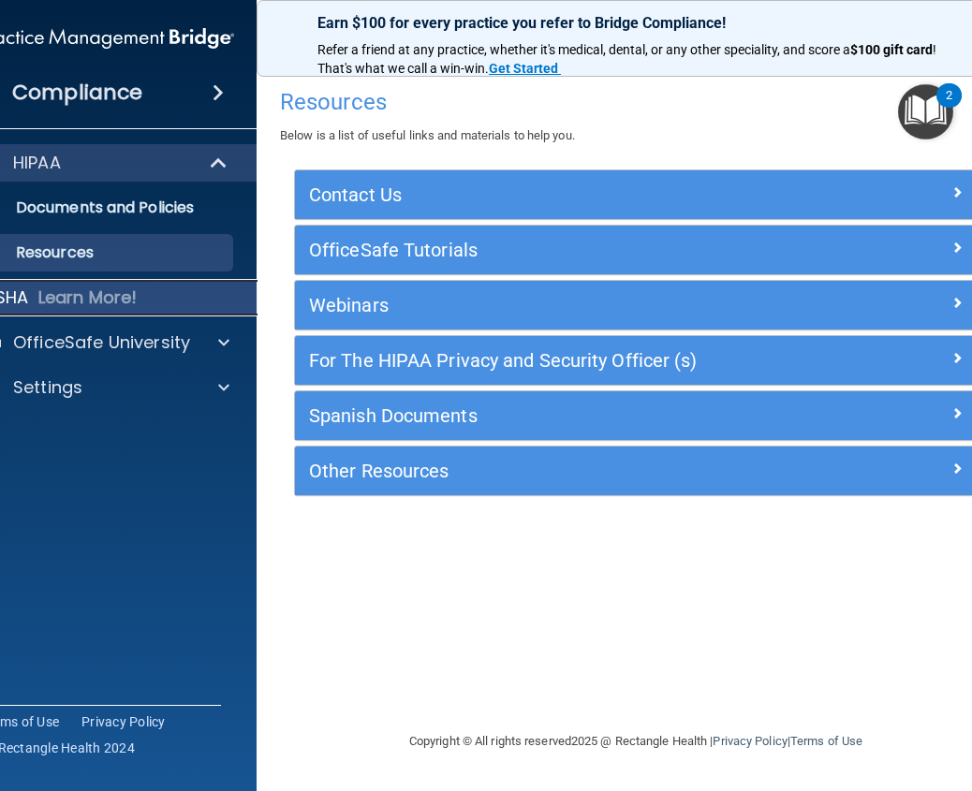
click at [72, 295] on p "Learn More!" at bounding box center [87, 297] width 99 height 22
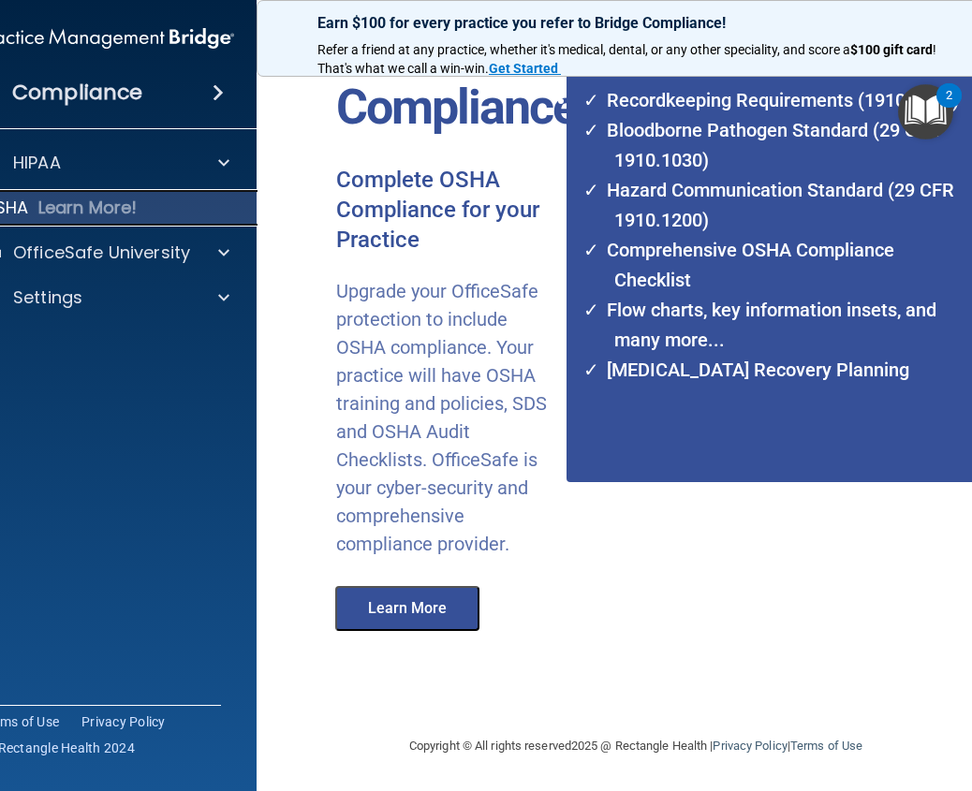
scroll to position [207, 0]
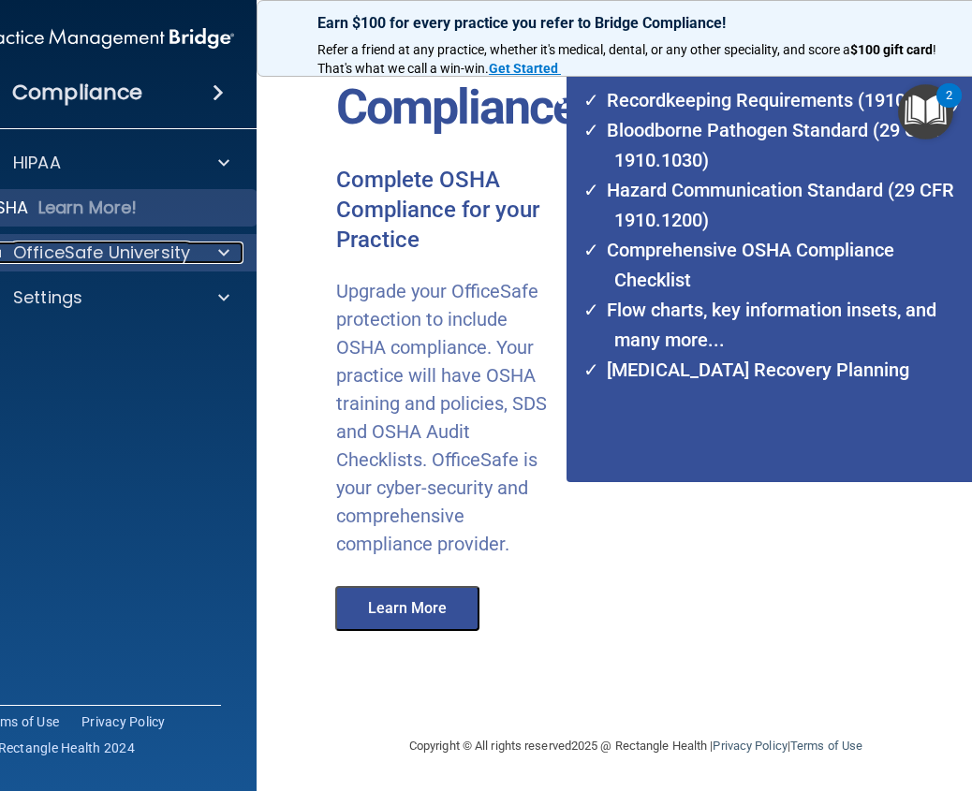
click at [82, 249] on p "OfficeSafe University" at bounding box center [101, 253] width 177 height 22
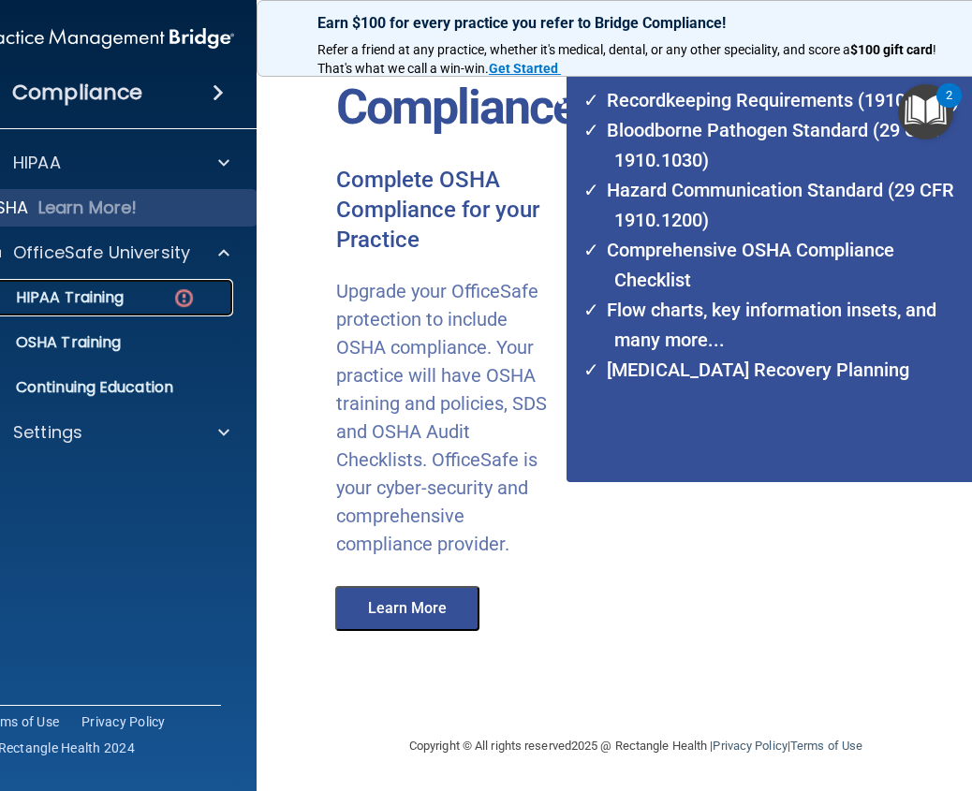
click at [88, 299] on p "HIPAA Training" at bounding box center [46, 297] width 154 height 19
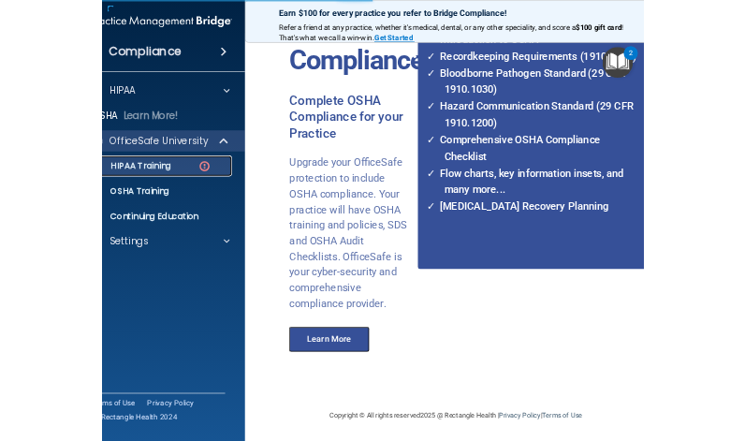
scroll to position [719, 0]
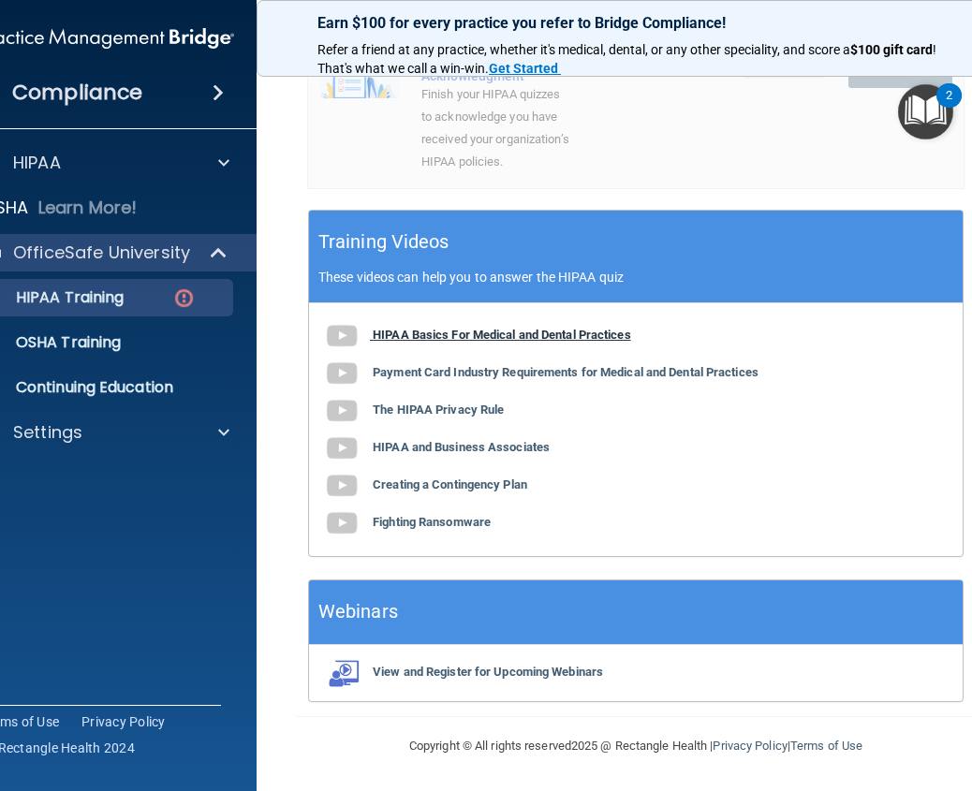
click at [422, 331] on b "HIPAA Basics For Medical and Dental Practices" at bounding box center [502, 335] width 258 height 14
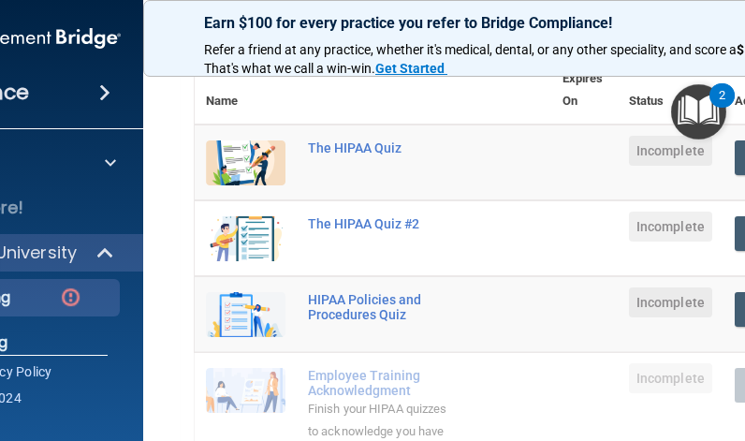
scroll to position [227, 0]
click at [332, 144] on div "The HIPAA Quiz" at bounding box center [383, 148] width 150 height 15
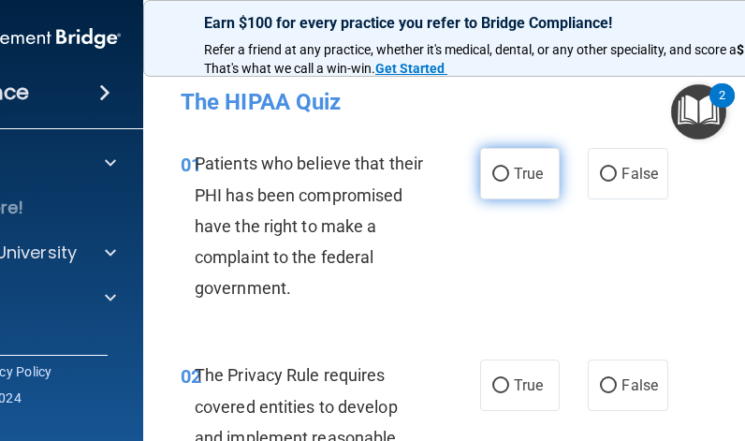
click at [492, 173] on input "True" at bounding box center [500, 175] width 17 height 14
radio input "true"
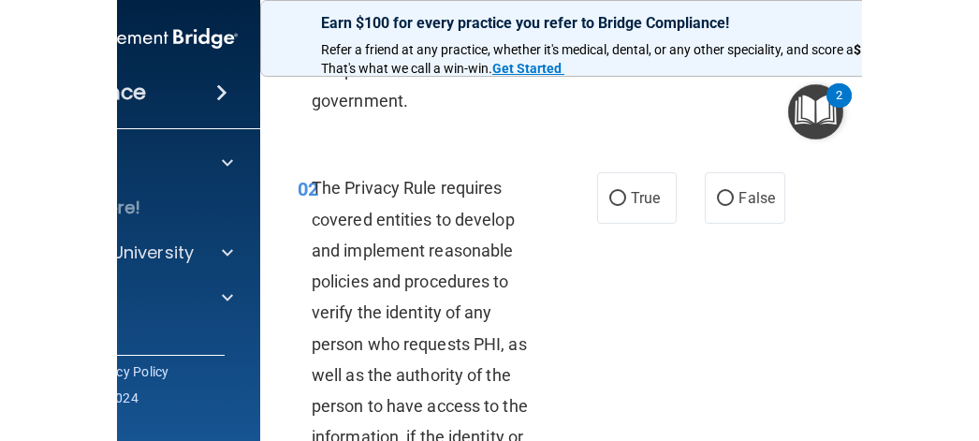
scroll to position [281, 0]
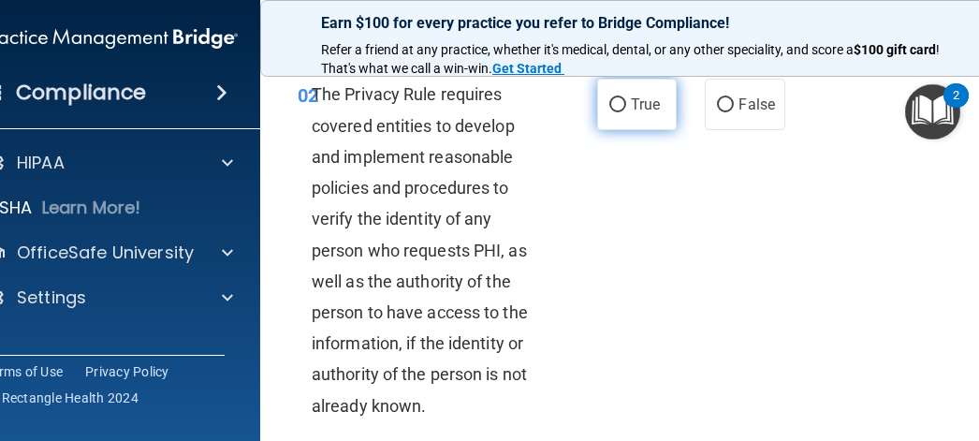
click at [609, 98] on input "True" at bounding box center [617, 105] width 17 height 14
radio input "true"
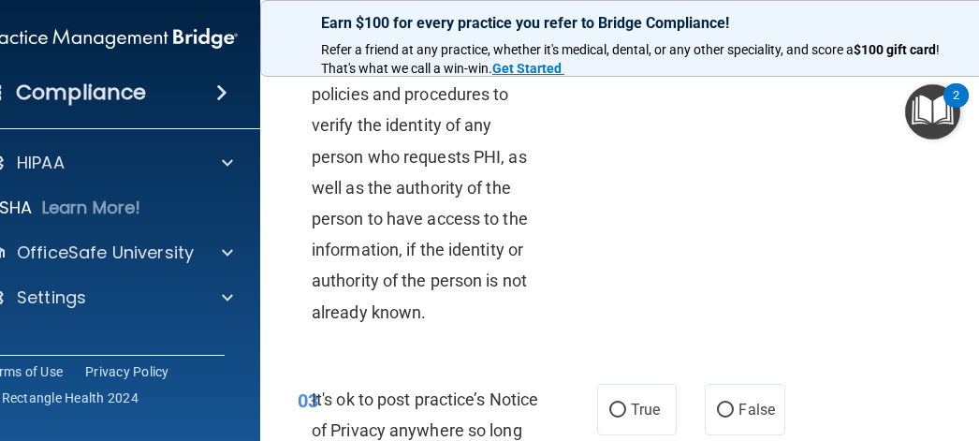
scroll to position [468, 0]
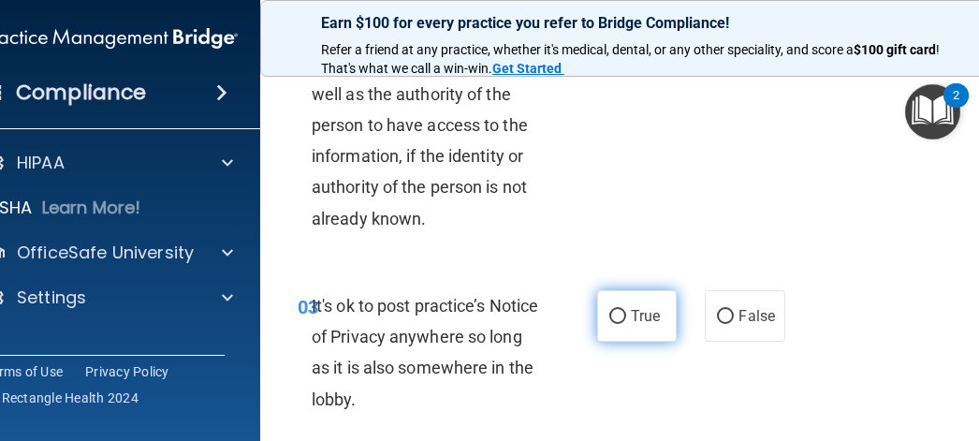
click at [614, 311] on input "True" at bounding box center [617, 317] width 17 height 14
radio input "true"
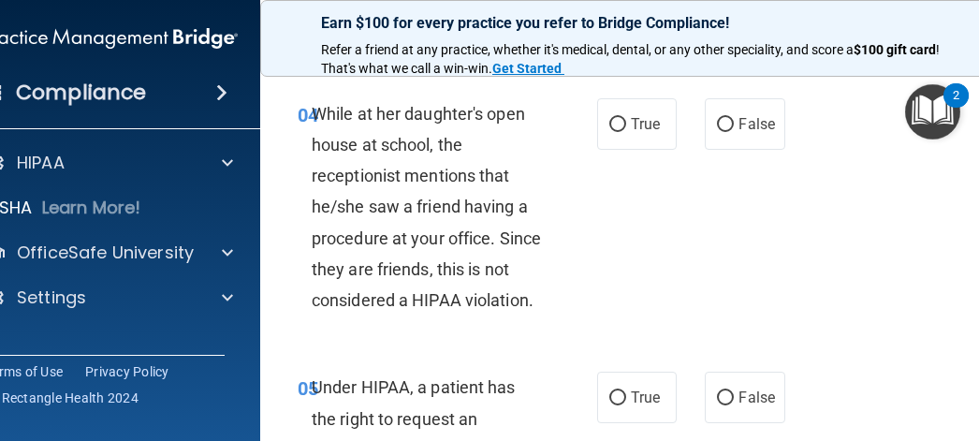
scroll to position [842, 0]
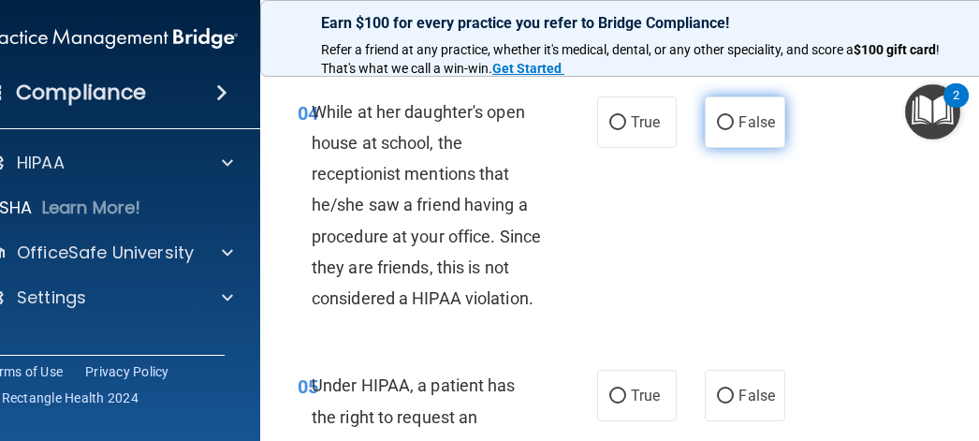
click at [718, 120] on input "False" at bounding box center [725, 123] width 17 height 14
radio input "true"
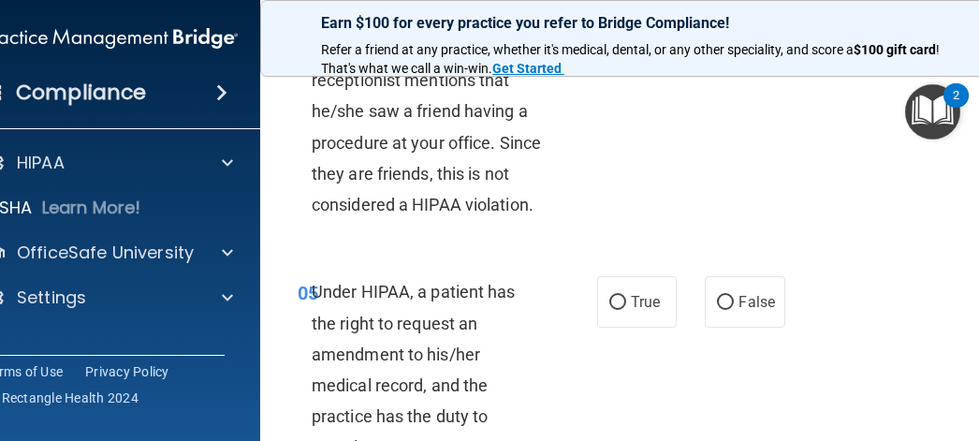
scroll to position [1030, 0]
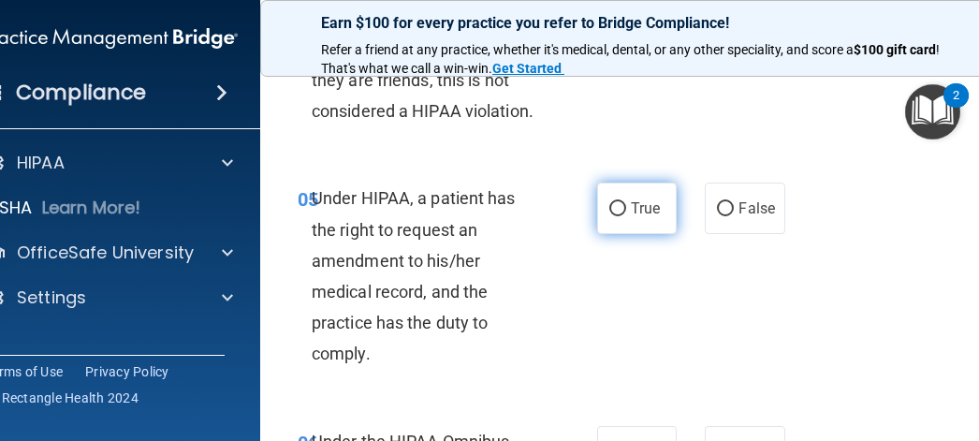
click at [610, 207] on input "True" at bounding box center [617, 209] width 17 height 14
radio input "true"
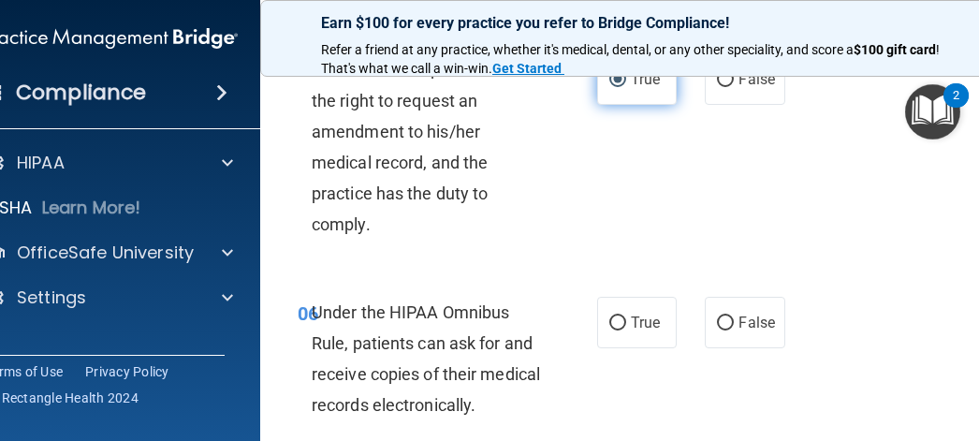
scroll to position [1310, 0]
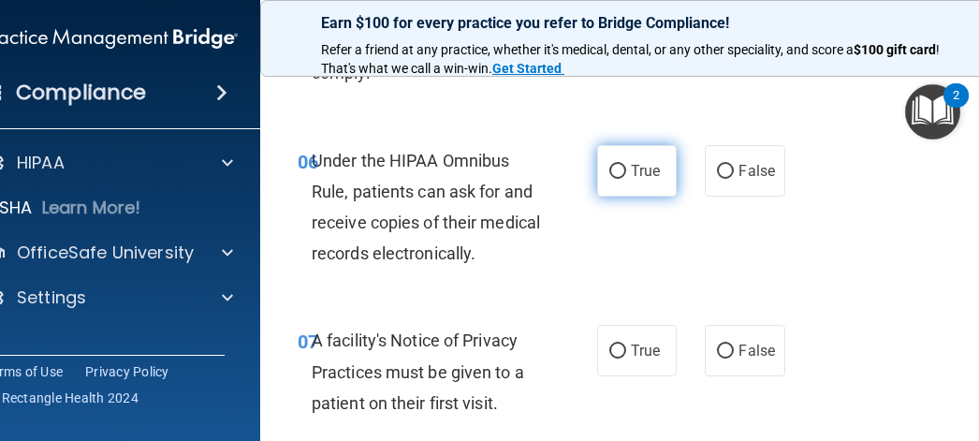
click at [609, 169] on input "True" at bounding box center [617, 172] width 17 height 14
radio input "true"
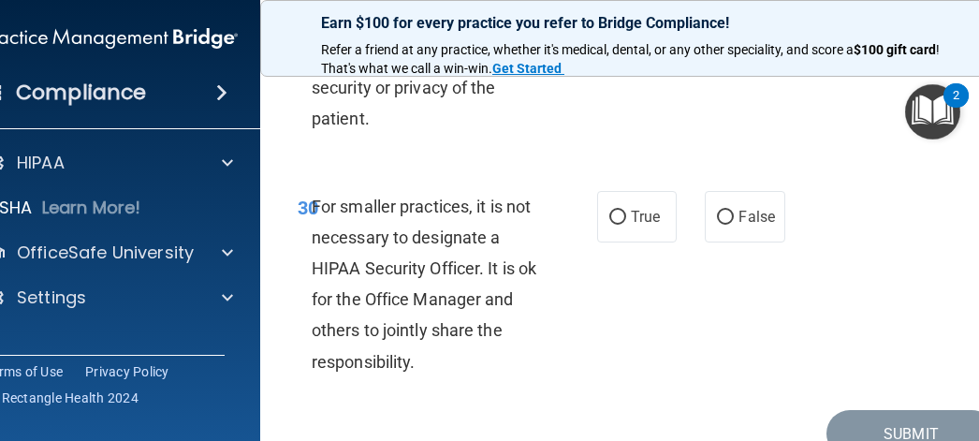
scroll to position [6653, 0]
